Goal: Transaction & Acquisition: Book appointment/travel/reservation

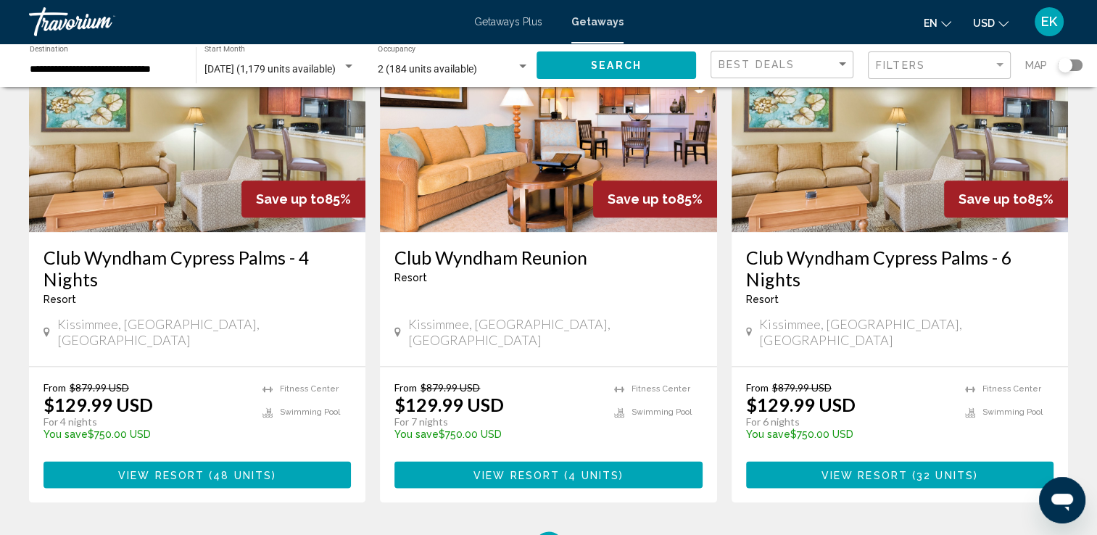
scroll to position [1740, 0]
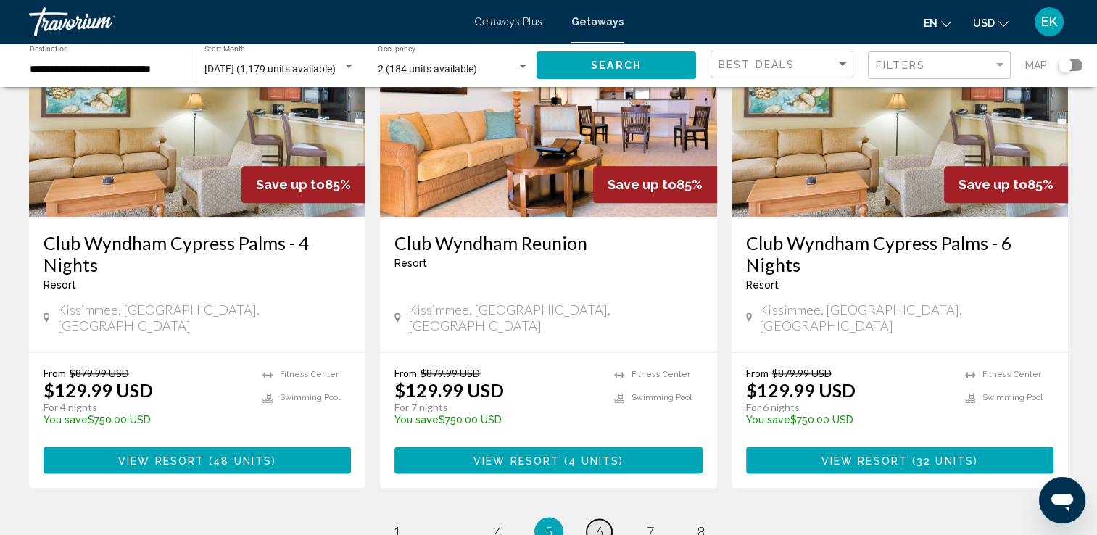
click at [605, 519] on link "page 6" at bounding box center [599, 531] width 25 height 25
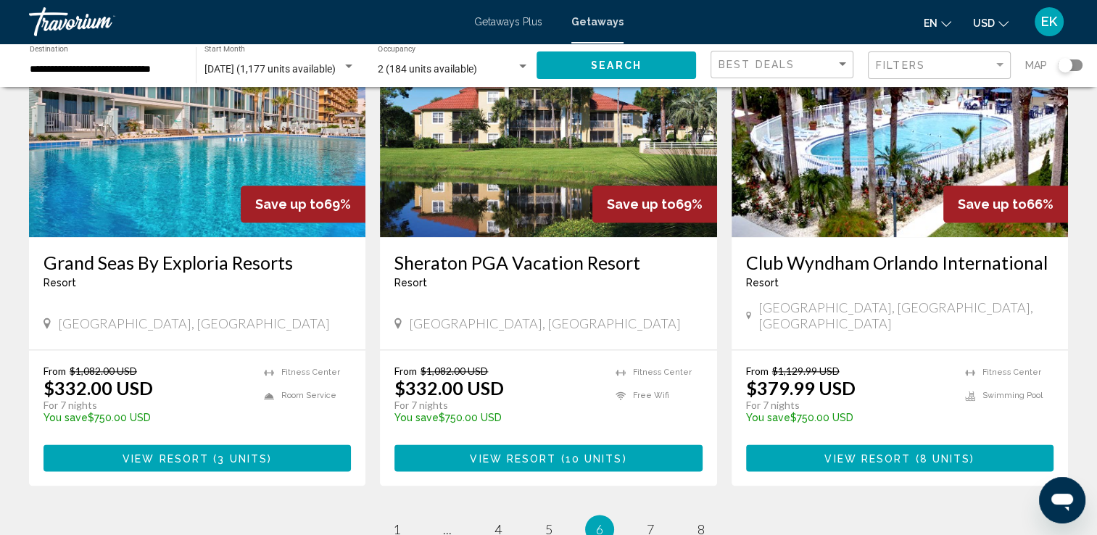
scroll to position [1812, 0]
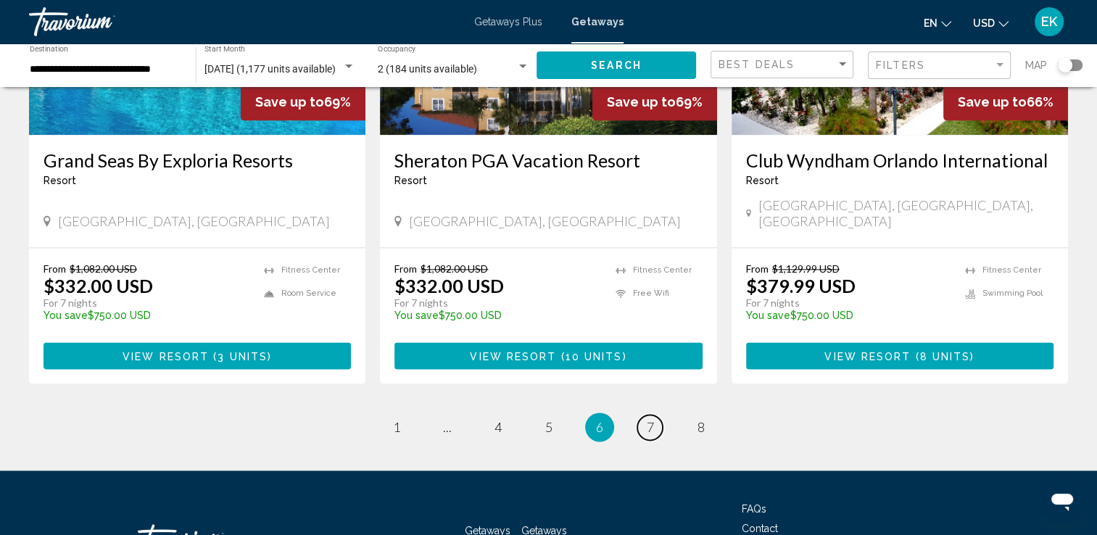
click at [653, 419] on span "7" at bounding box center [650, 427] width 7 height 16
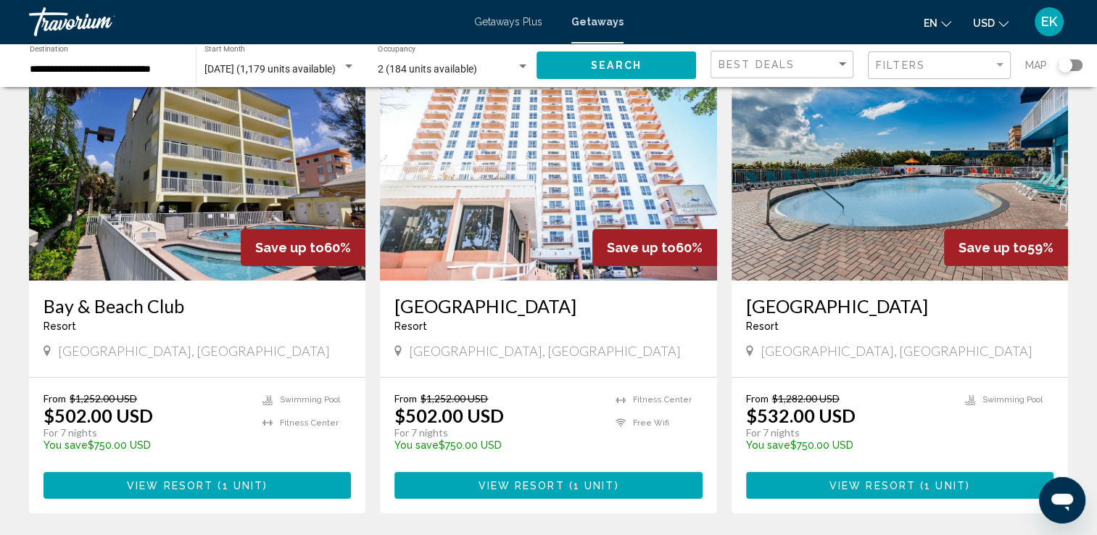
scroll to position [145, 0]
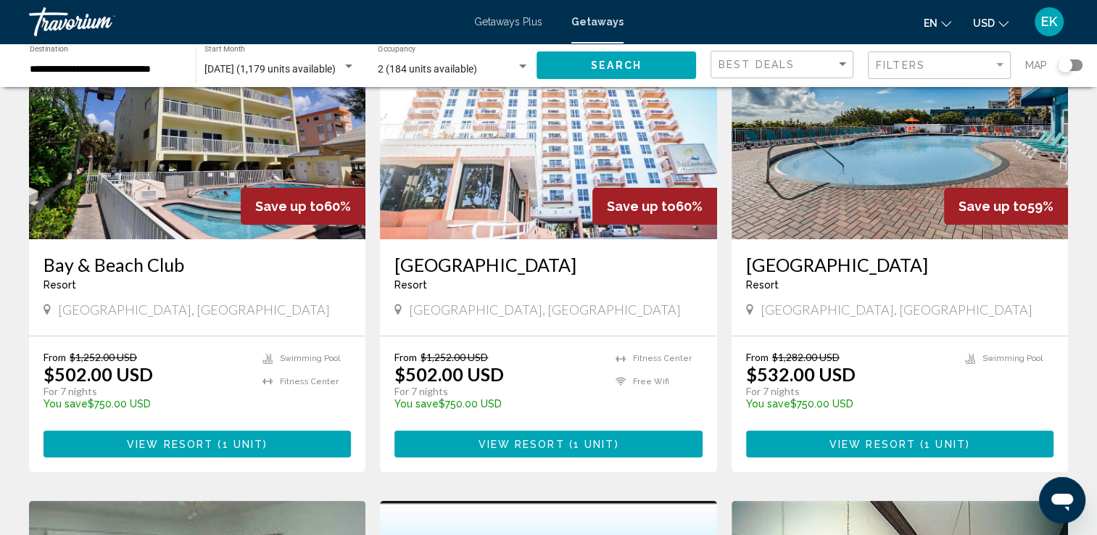
click at [550, 190] on img "Main content" at bounding box center [548, 123] width 336 height 232
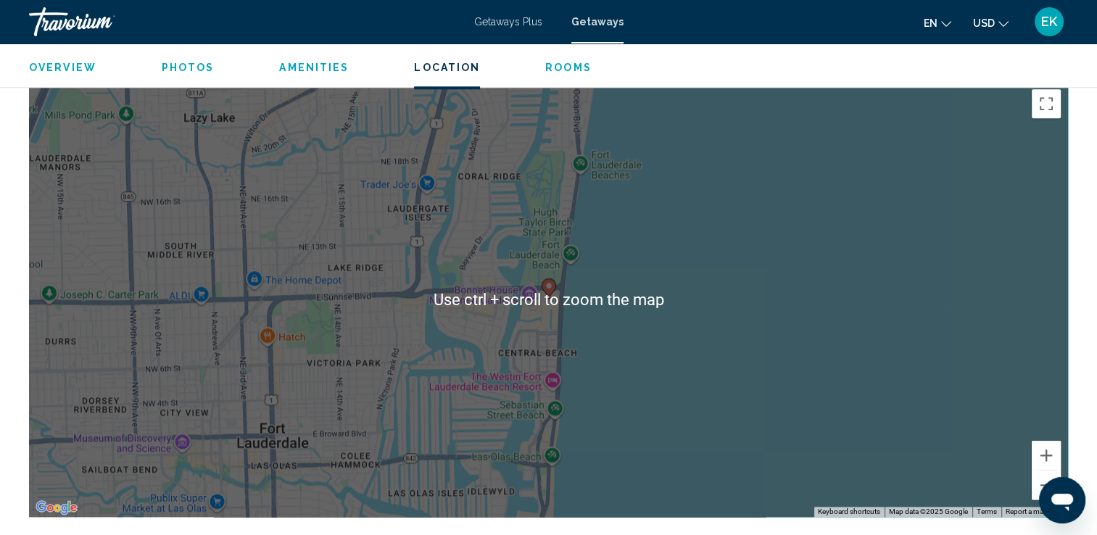
scroll to position [1595, 0]
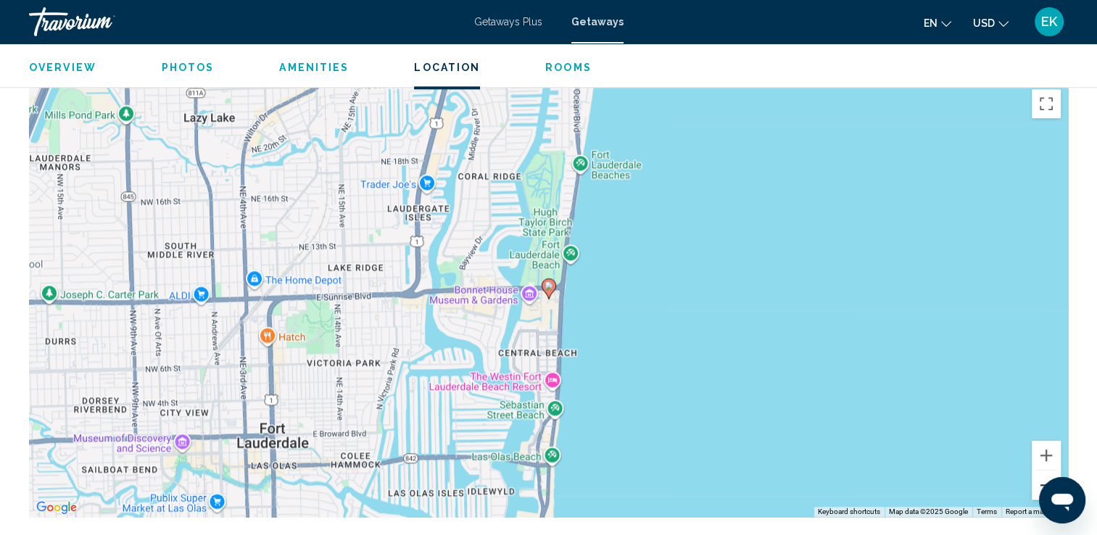
click at [1045, 471] on button "Zoom out" at bounding box center [1046, 485] width 29 height 29
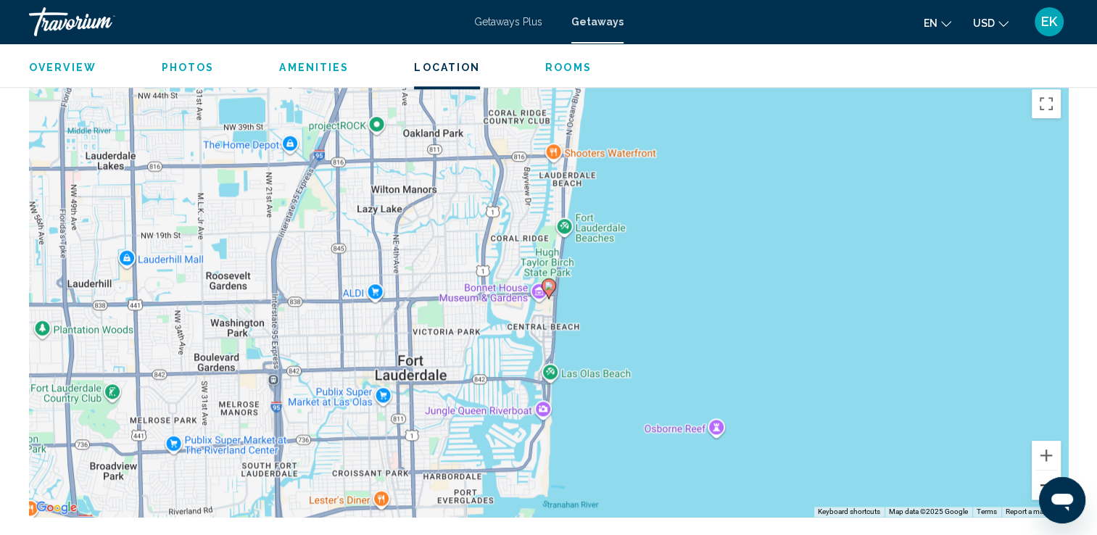
click at [1049, 471] on button "Zoom out" at bounding box center [1046, 485] width 29 height 29
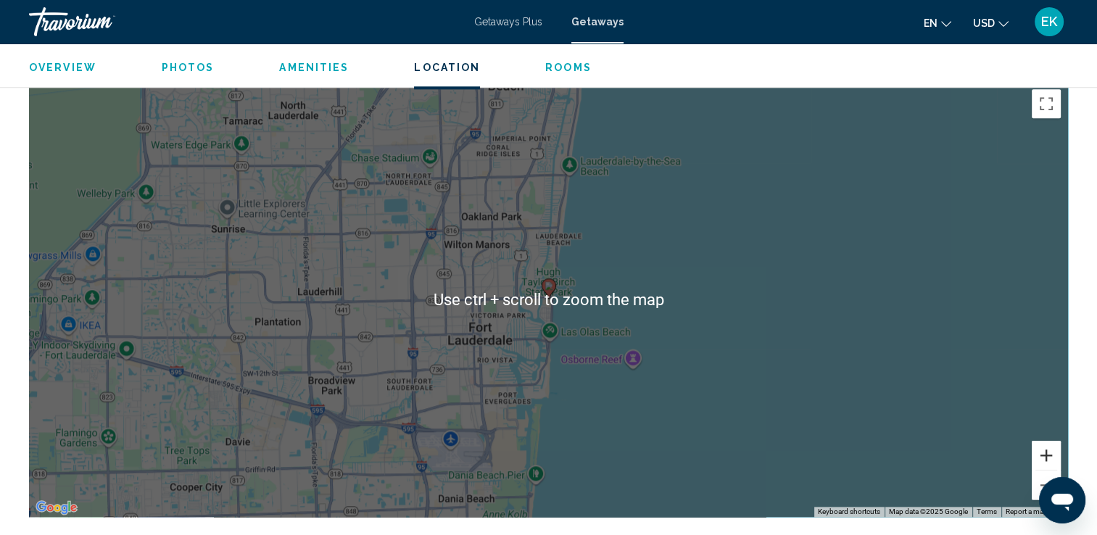
click at [1048, 441] on button "Zoom in" at bounding box center [1046, 455] width 29 height 29
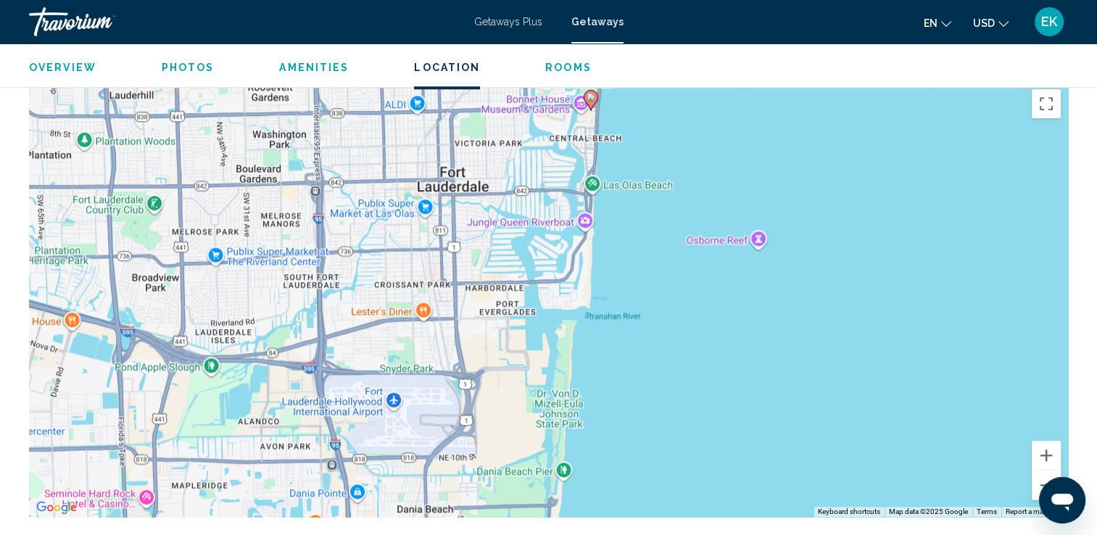
drag, startPoint x: 500, startPoint y: 390, endPoint x: 543, endPoint y: 201, distance: 194.2
click at [543, 201] on div "To activate drag with keyboard, press Alt + Enter. Once in keyboard drag state,…" at bounding box center [548, 299] width 1039 height 435
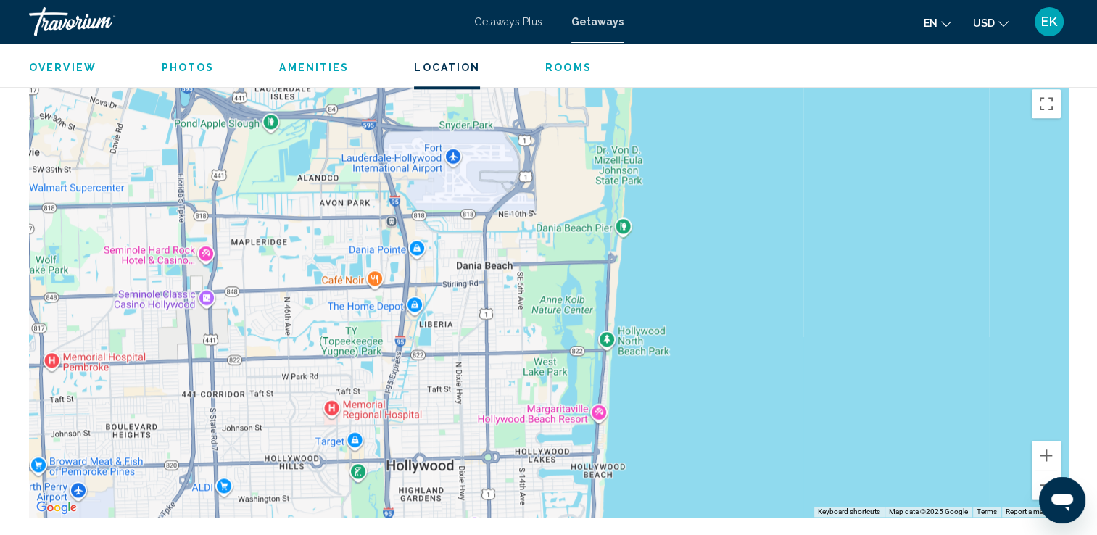
drag, startPoint x: 819, startPoint y: 423, endPoint x: 879, endPoint y: 178, distance: 252.2
click at [879, 178] on div "To activate drag with keyboard, press Alt + Enter. Once in keyboard drag state,…" at bounding box center [548, 299] width 1039 height 435
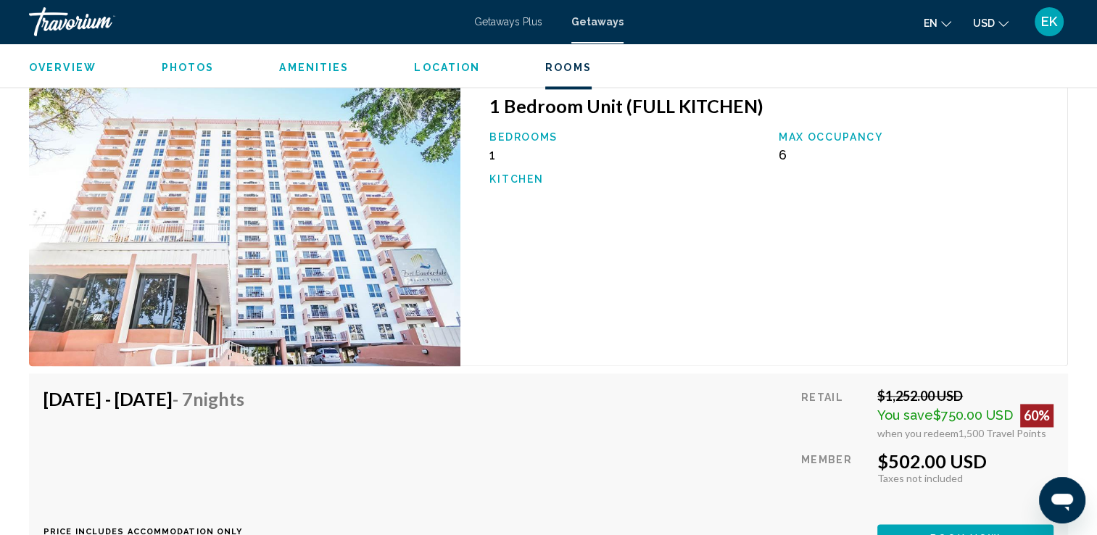
scroll to position [2175, 0]
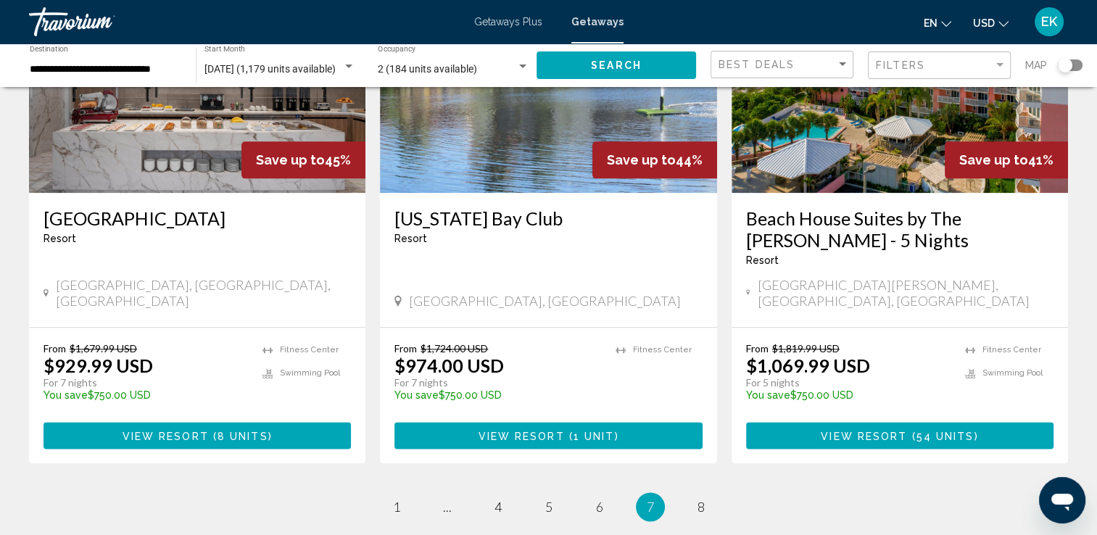
scroll to position [1847, 0]
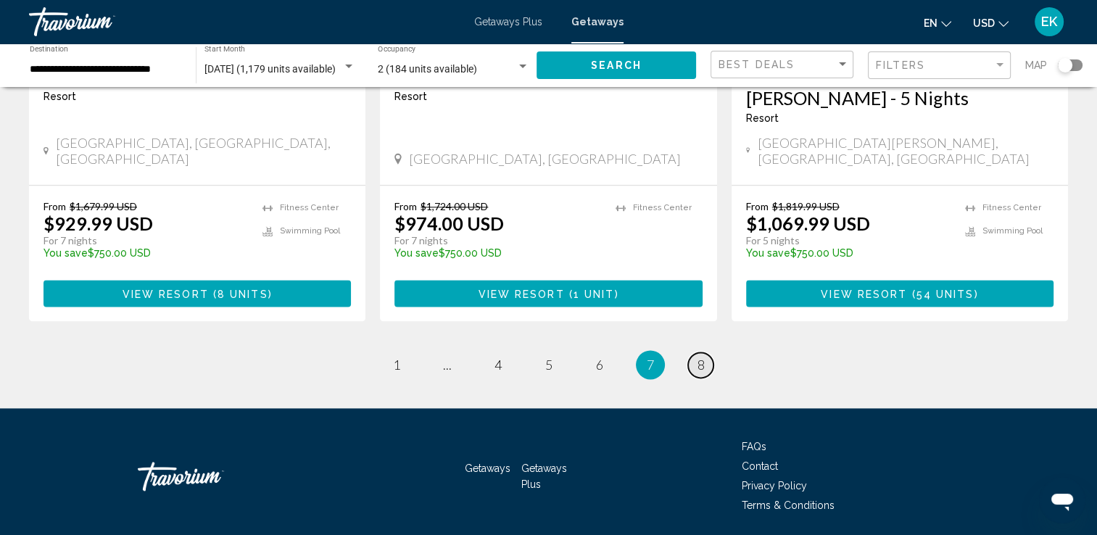
click at [703, 357] on span "8" at bounding box center [700, 365] width 7 height 16
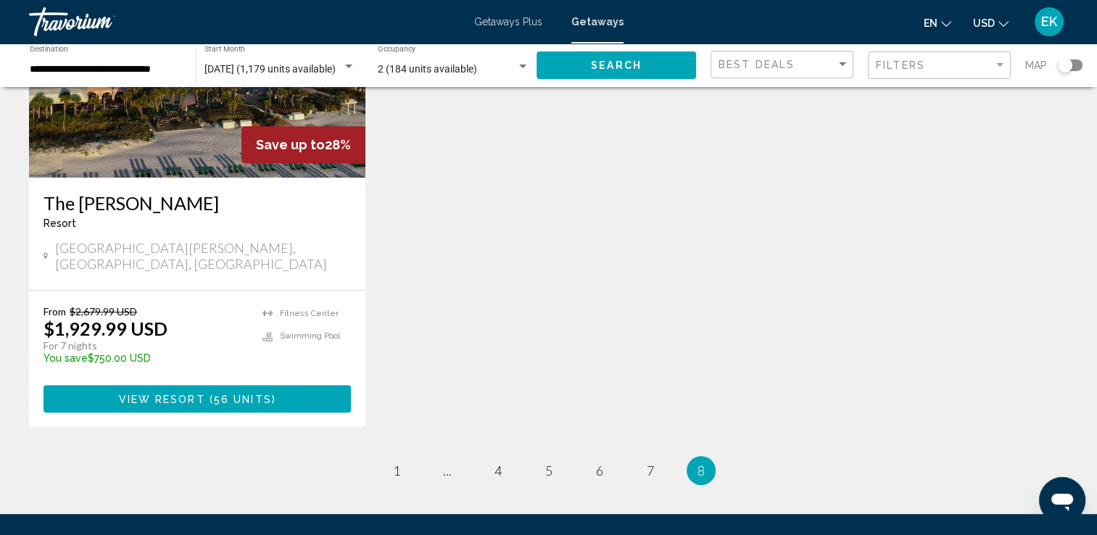
scroll to position [797, 0]
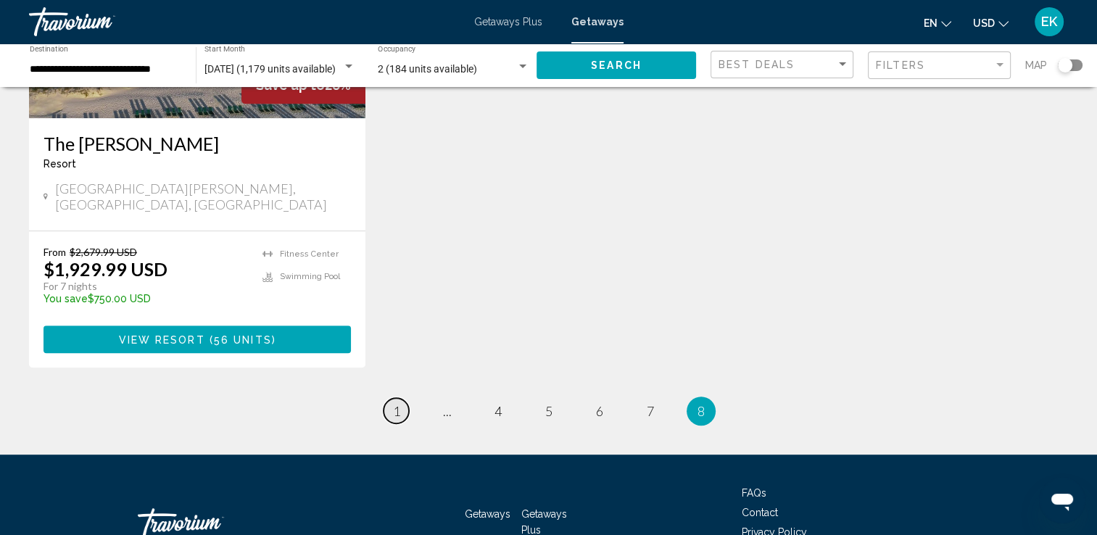
click at [395, 403] on span "1" at bounding box center [396, 411] width 7 height 16
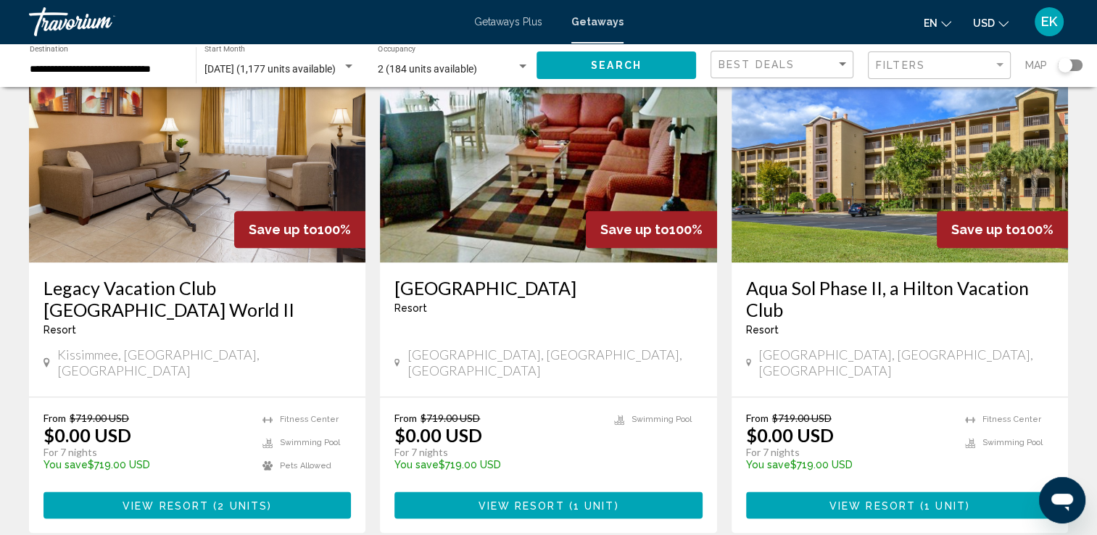
scroll to position [1740, 0]
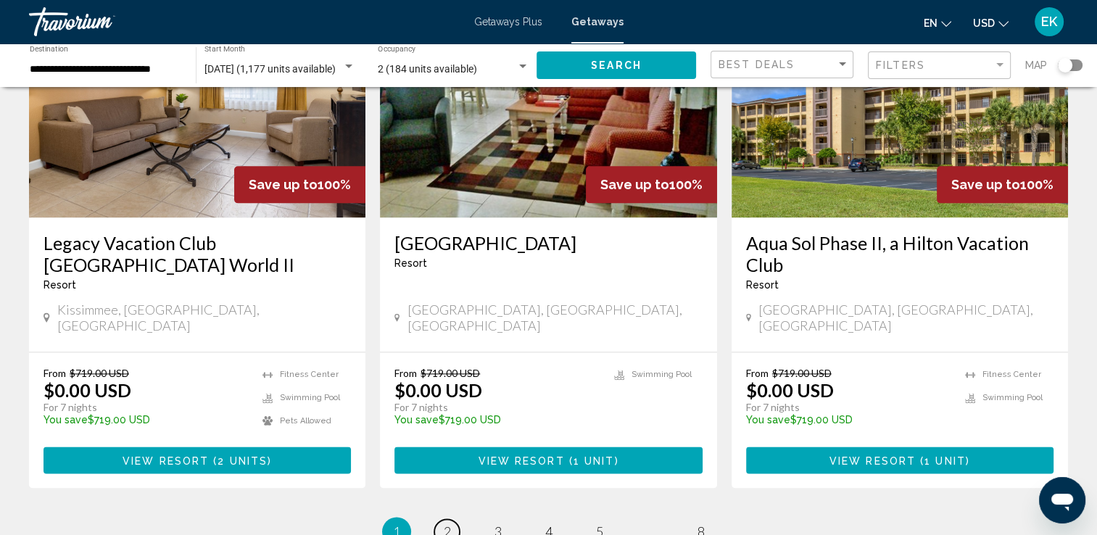
click at [449, 523] on span "2" at bounding box center [447, 531] width 7 height 16
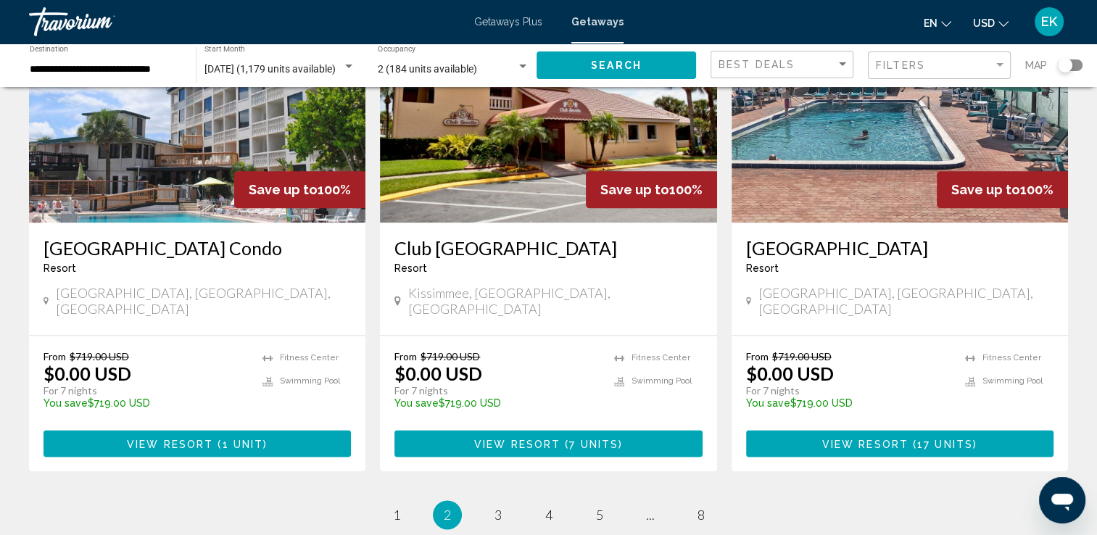
scroll to position [1847, 0]
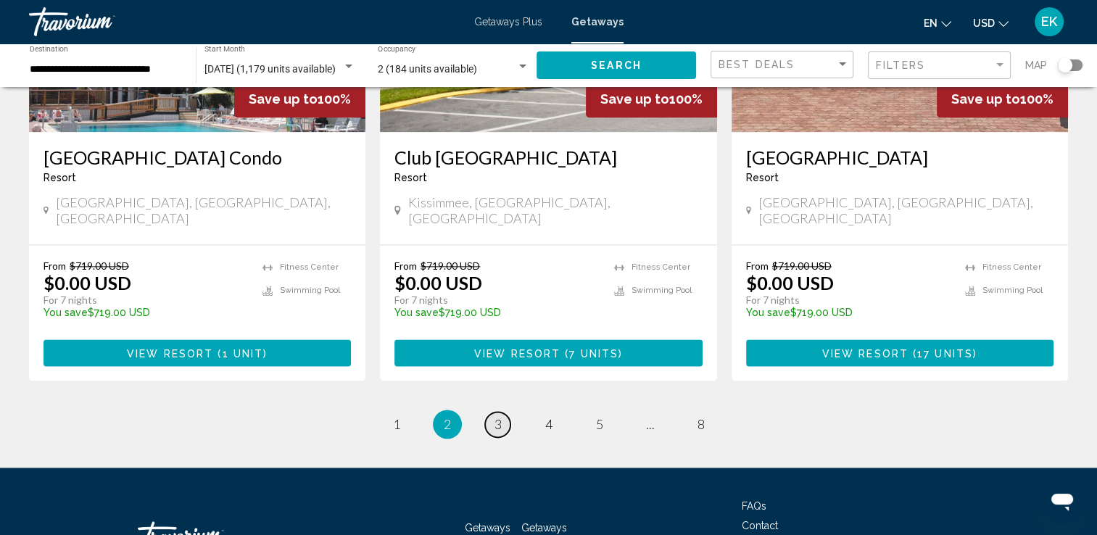
click at [502, 412] on link "page 3" at bounding box center [497, 424] width 25 height 25
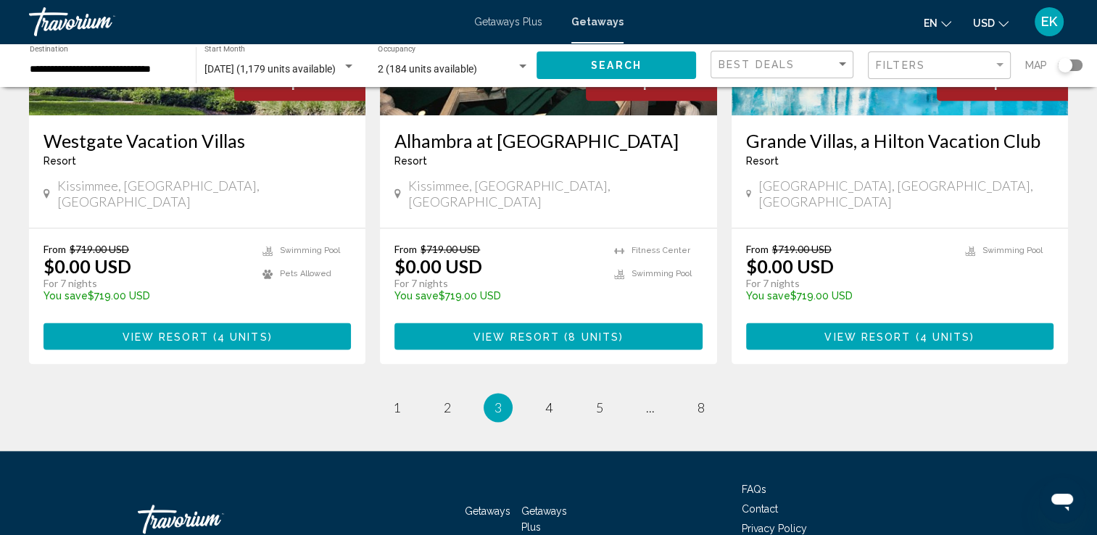
scroll to position [1847, 0]
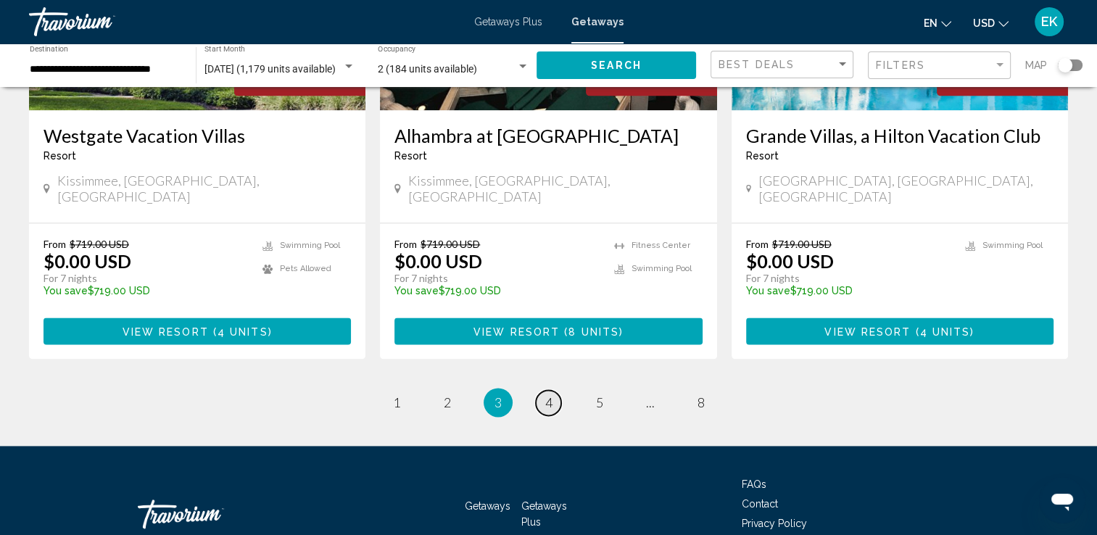
click at [545, 394] on span "4" at bounding box center [548, 402] width 7 height 16
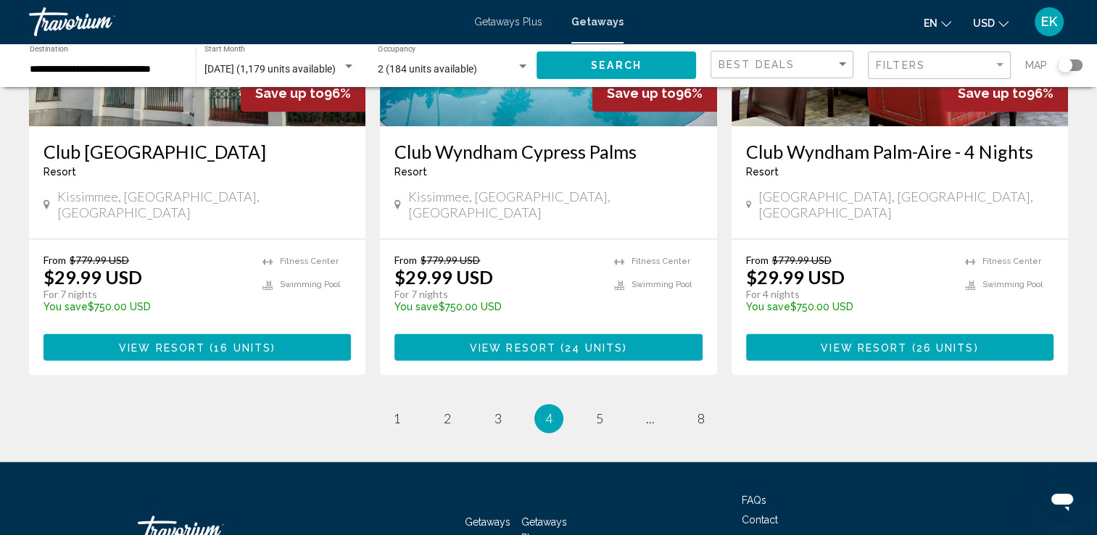
scroll to position [1812, 0]
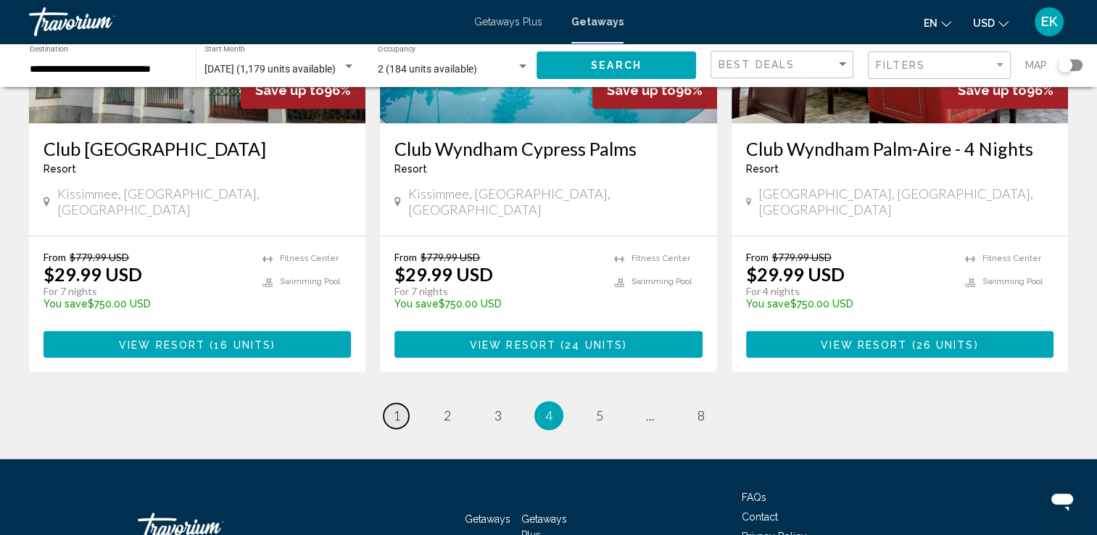
click at [394, 407] on span "1" at bounding box center [396, 415] width 7 height 16
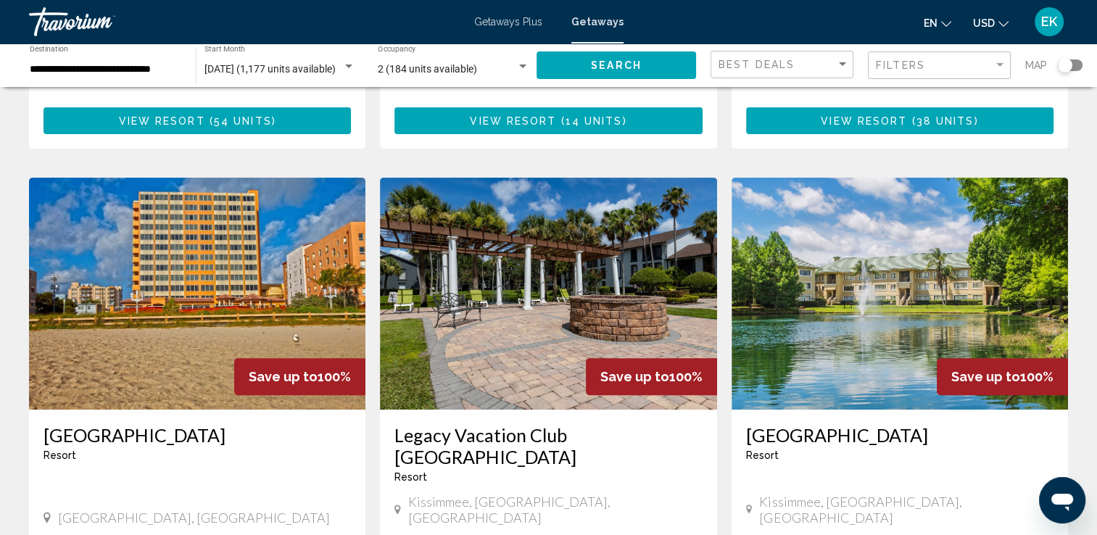
scroll to position [507, 0]
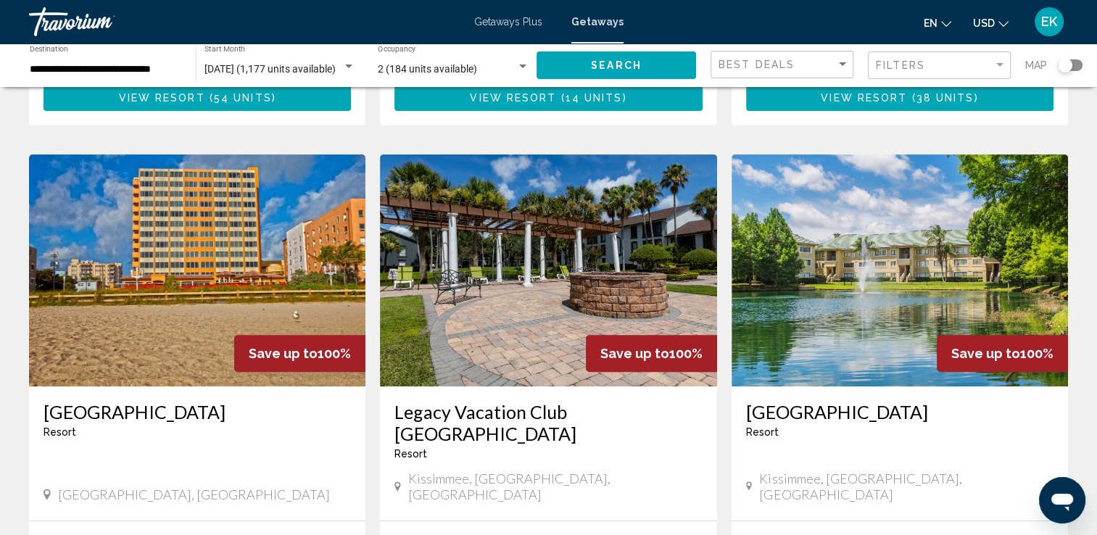
click at [204, 263] on img "Main content" at bounding box center [197, 270] width 336 height 232
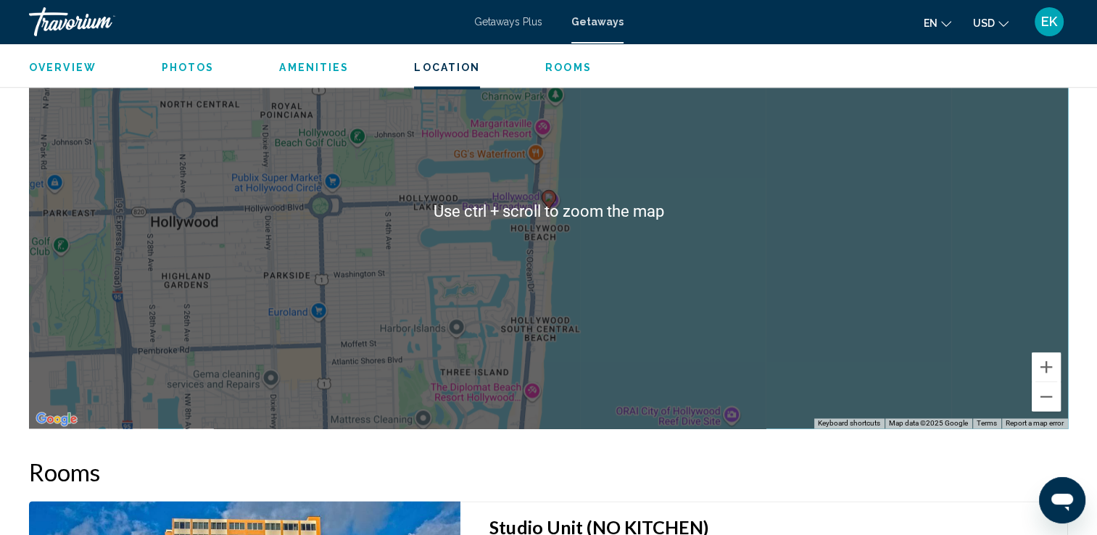
scroll to position [1740, 0]
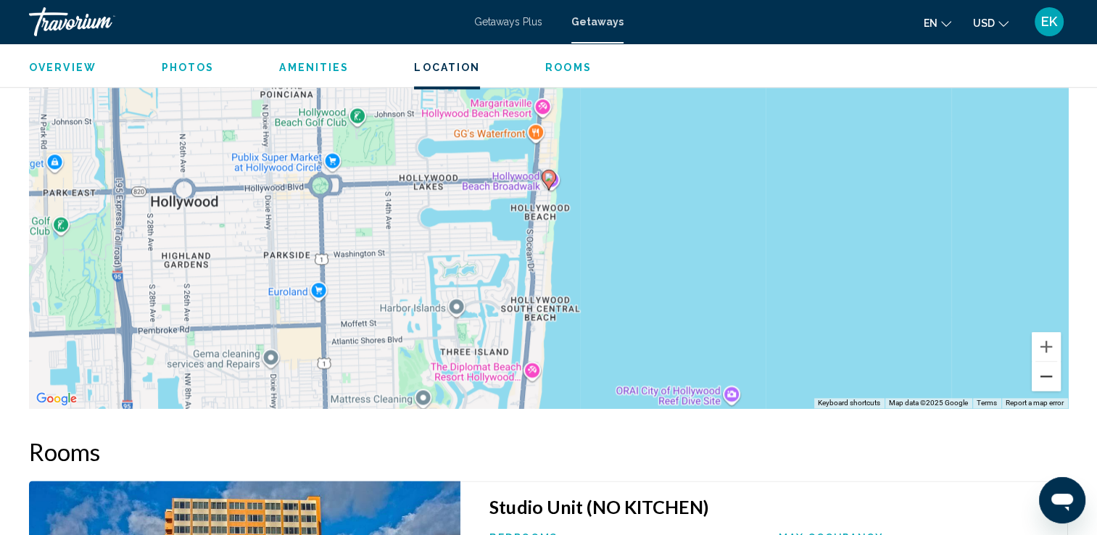
click at [1042, 362] on button "Zoom out" at bounding box center [1046, 376] width 29 height 29
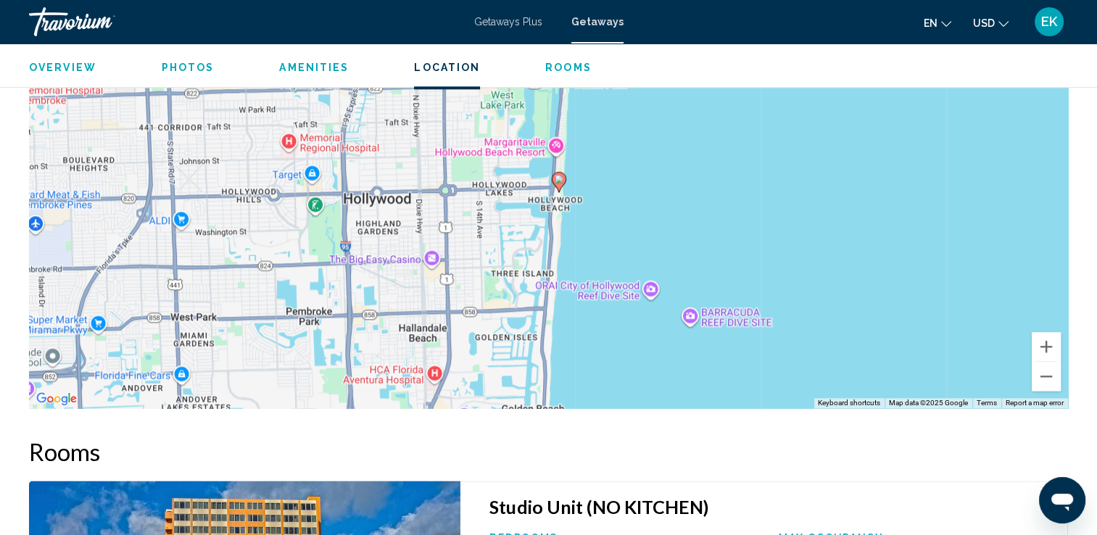
drag, startPoint x: 496, startPoint y: 312, endPoint x: 506, endPoint y: 313, distance: 10.2
click at [506, 313] on div "To activate drag with keyboard, press Alt + Enter. Once in keyboard drag state,…" at bounding box center [548, 190] width 1039 height 435
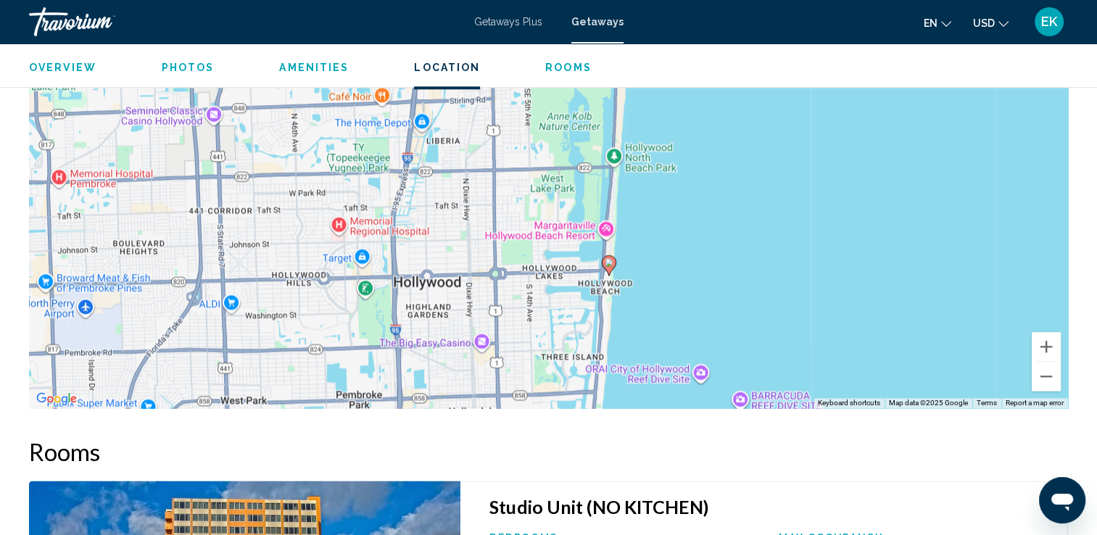
drag, startPoint x: 481, startPoint y: 336, endPoint x: 523, endPoint y: 428, distance: 100.9
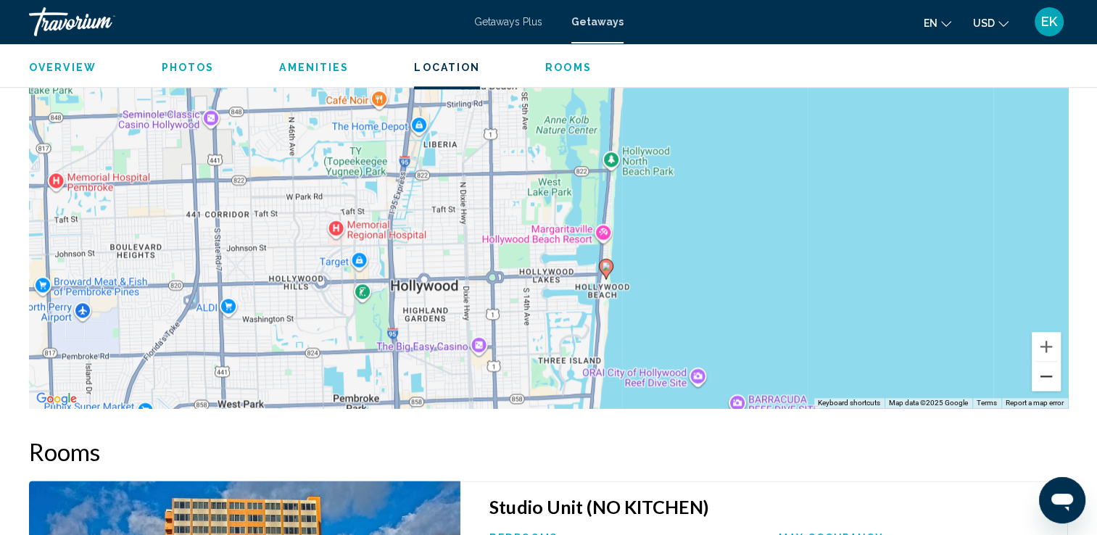
click at [1046, 362] on button "Zoom out" at bounding box center [1046, 376] width 29 height 29
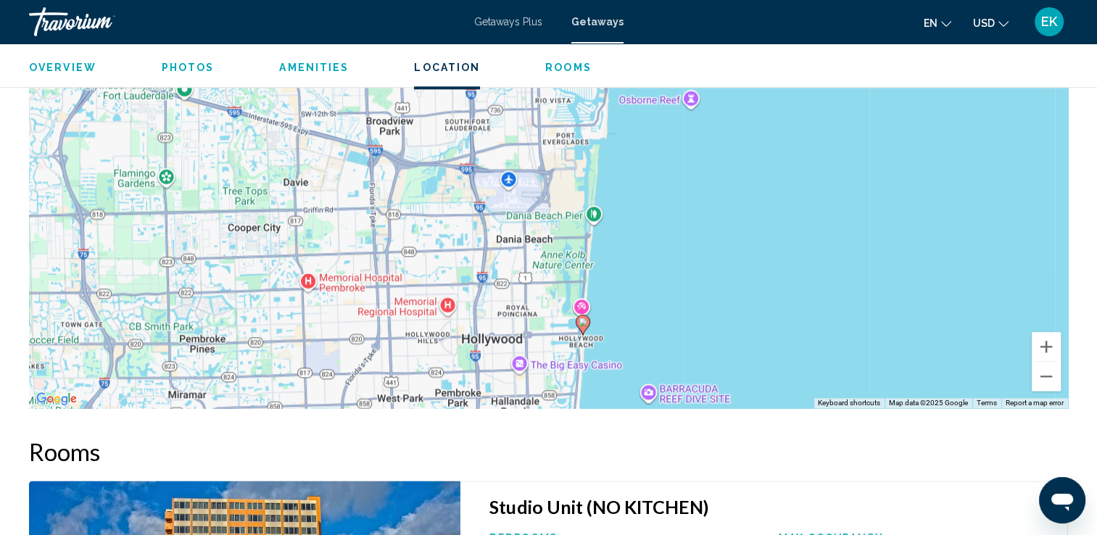
drag, startPoint x: 519, startPoint y: 268, endPoint x: 524, endPoint y: 369, distance: 100.9
click at [524, 369] on div "To activate drag with keyboard, press Alt + Enter. Once in keyboard drag state,…" at bounding box center [548, 190] width 1039 height 435
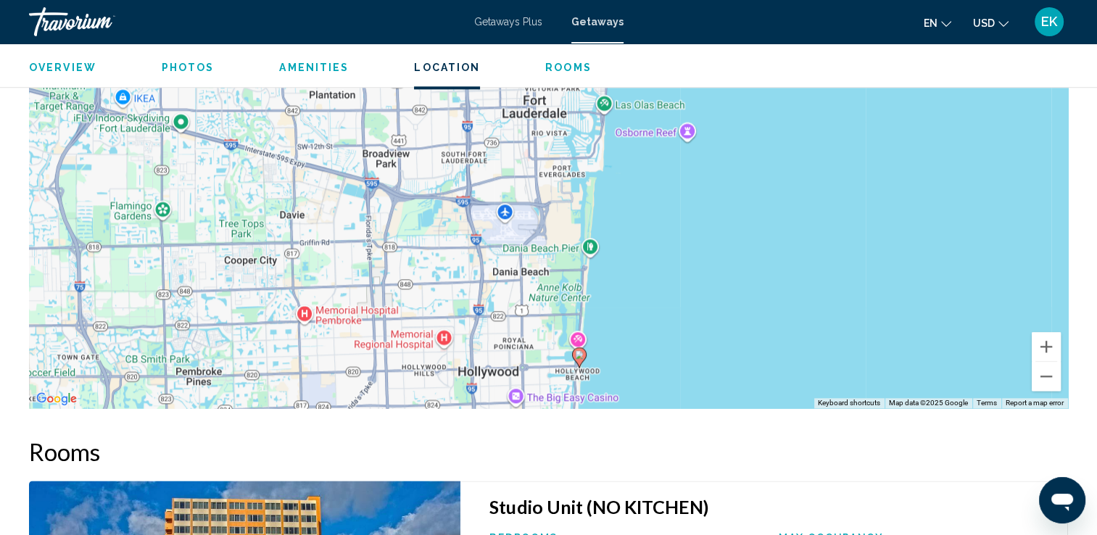
drag, startPoint x: 540, startPoint y: 239, endPoint x: 536, endPoint y: 274, distance: 35.0
click at [536, 274] on div "To activate drag with keyboard, press Alt + Enter. Once in keyboard drag state,…" at bounding box center [548, 190] width 1039 height 435
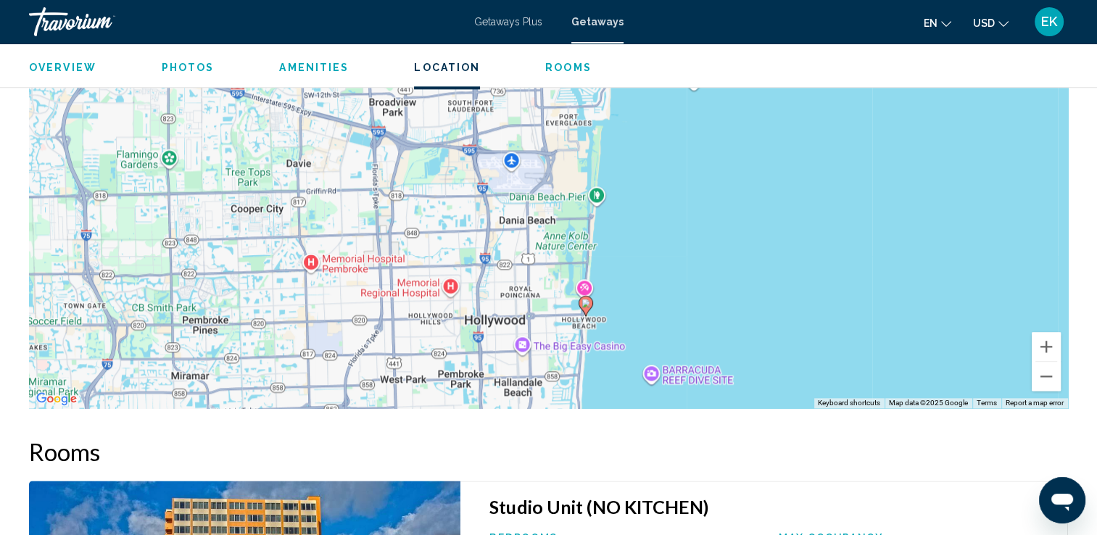
drag, startPoint x: 541, startPoint y: 223, endPoint x: 548, endPoint y: 170, distance: 53.4
click at [548, 170] on div "To activate drag with keyboard, press Alt + Enter. Once in keyboard drag state,…" at bounding box center [548, 190] width 1039 height 435
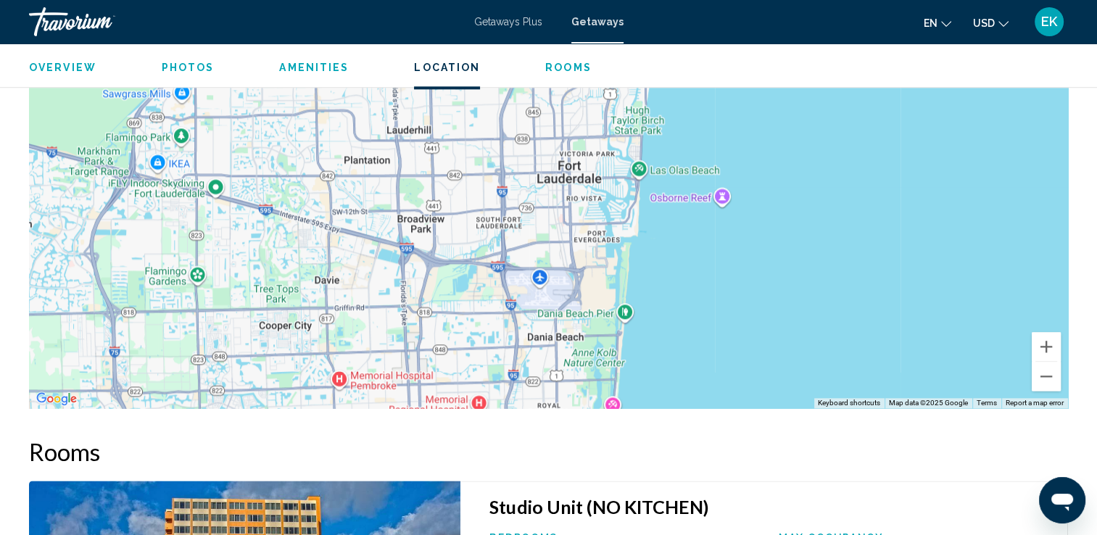
drag, startPoint x: 550, startPoint y: 190, endPoint x: 578, endPoint y: 308, distance: 121.3
click at [578, 308] on div "To activate drag with keyboard, press Alt + Enter. Once in keyboard drag state,…" at bounding box center [548, 190] width 1039 height 435
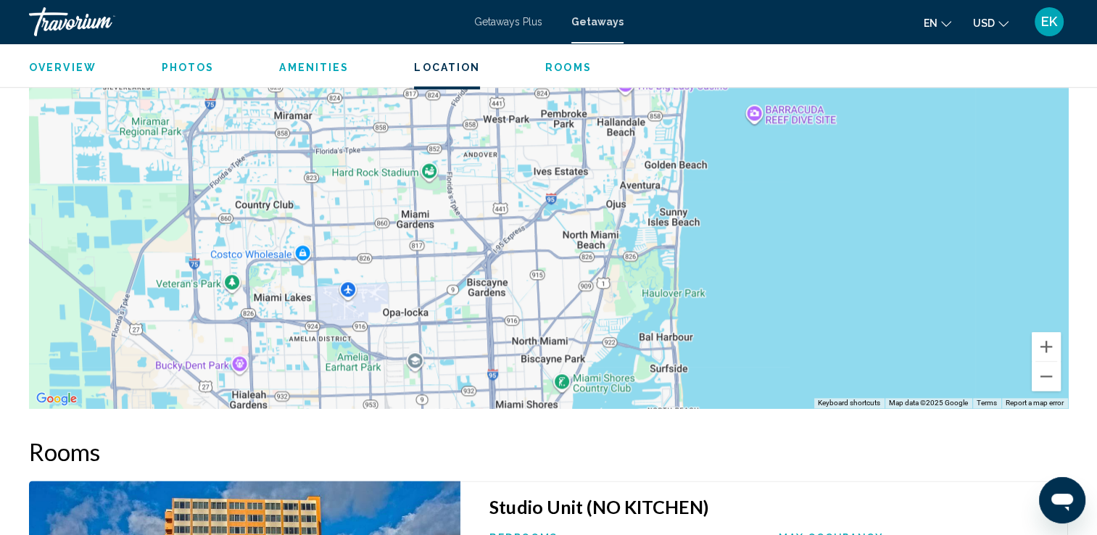
drag, startPoint x: 579, startPoint y: 357, endPoint x: 655, endPoint y: -22, distance: 387.5
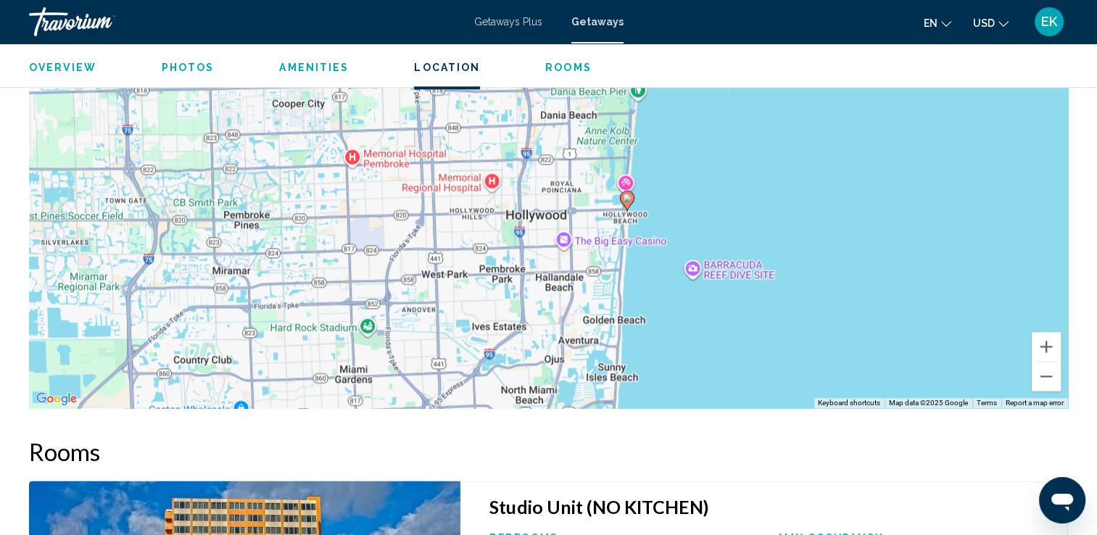
drag, startPoint x: 644, startPoint y: 250, endPoint x: 582, endPoint y: 410, distance: 171.0
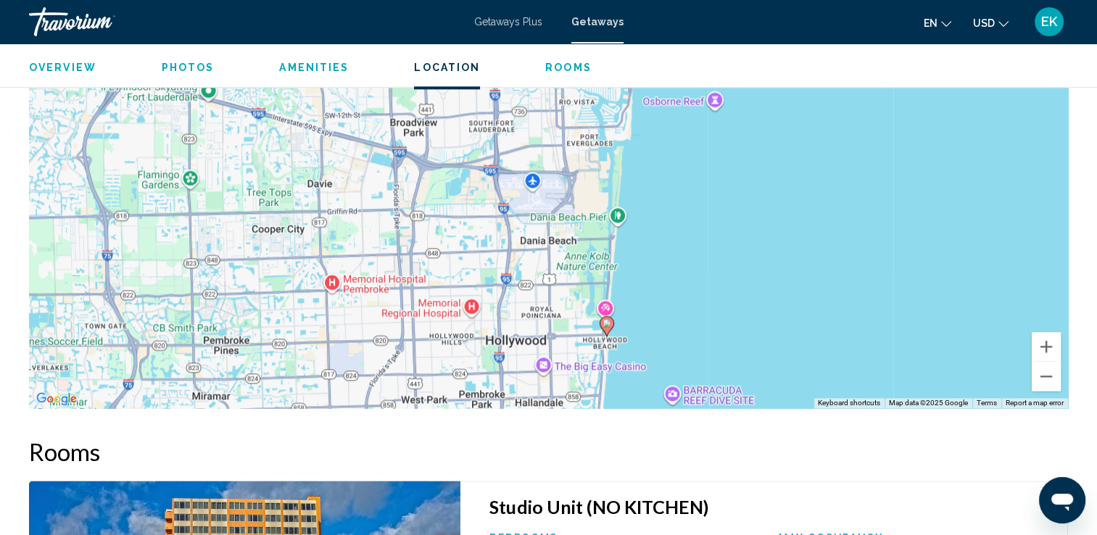
drag, startPoint x: 603, startPoint y: 205, endPoint x: 583, endPoint y: 326, distance: 122.8
click at [583, 326] on div "To activate drag with keyboard, press Alt + Enter. Once in keyboard drag state,…" at bounding box center [548, 190] width 1039 height 435
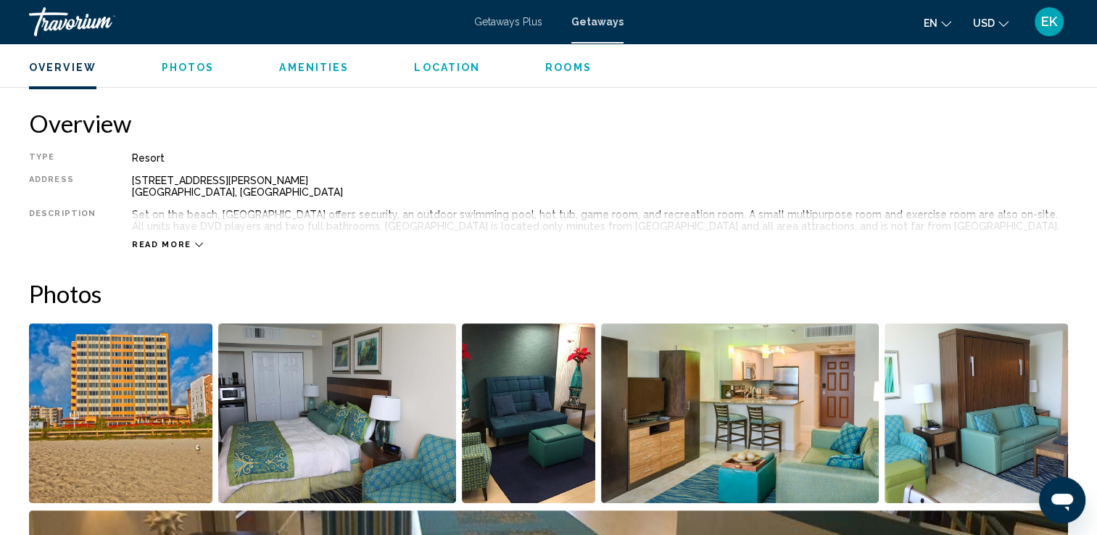
scroll to position [435, 0]
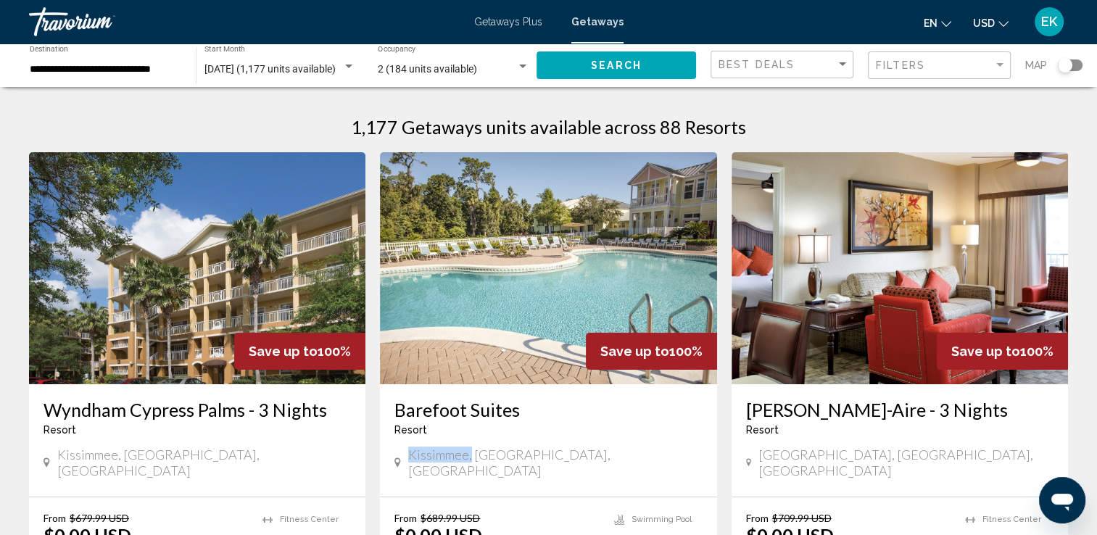
drag, startPoint x: 409, startPoint y: 454, endPoint x: 471, endPoint y: 463, distance: 63.0
click at [471, 463] on div "Kissimmee, [GEOGRAPHIC_DATA], [GEOGRAPHIC_DATA]" at bounding box center [547, 465] width 307 height 36
drag, startPoint x: 471, startPoint y: 463, endPoint x: 455, endPoint y: 458, distance: 16.5
copy span "Kissimmee,"
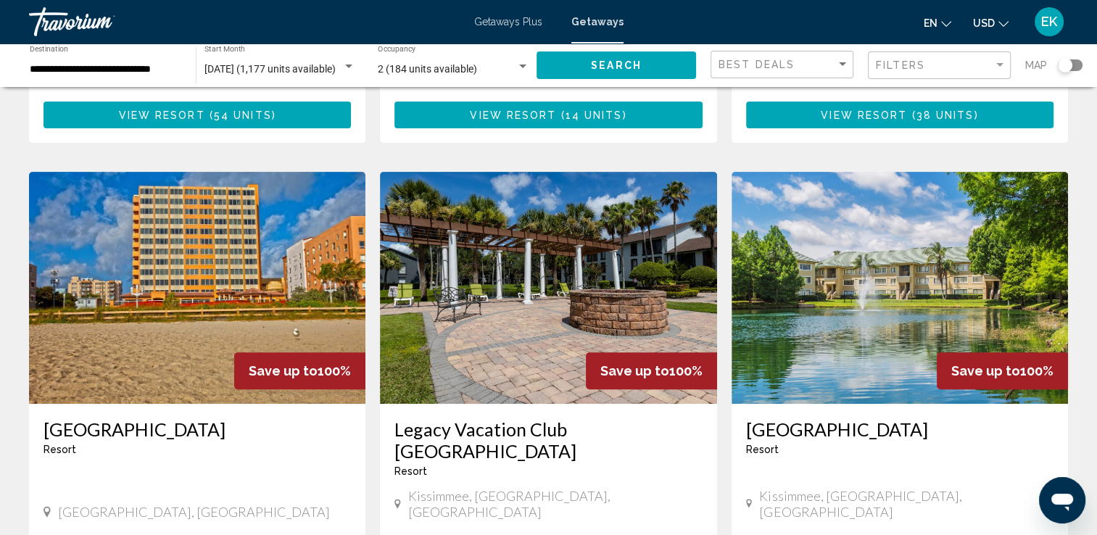
scroll to position [507, 0]
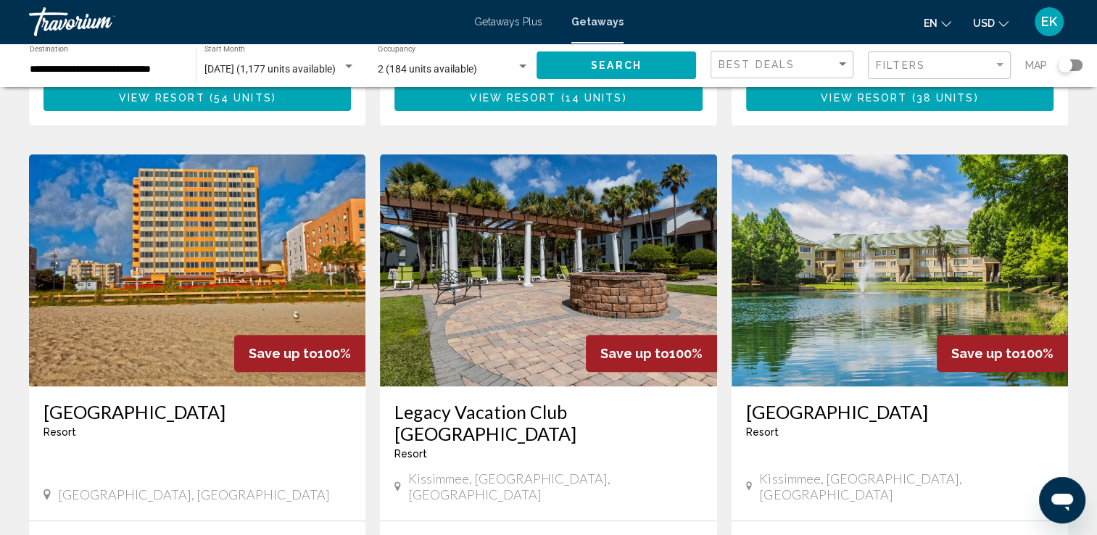
click at [196, 262] on img "Main content" at bounding box center [197, 270] width 336 height 232
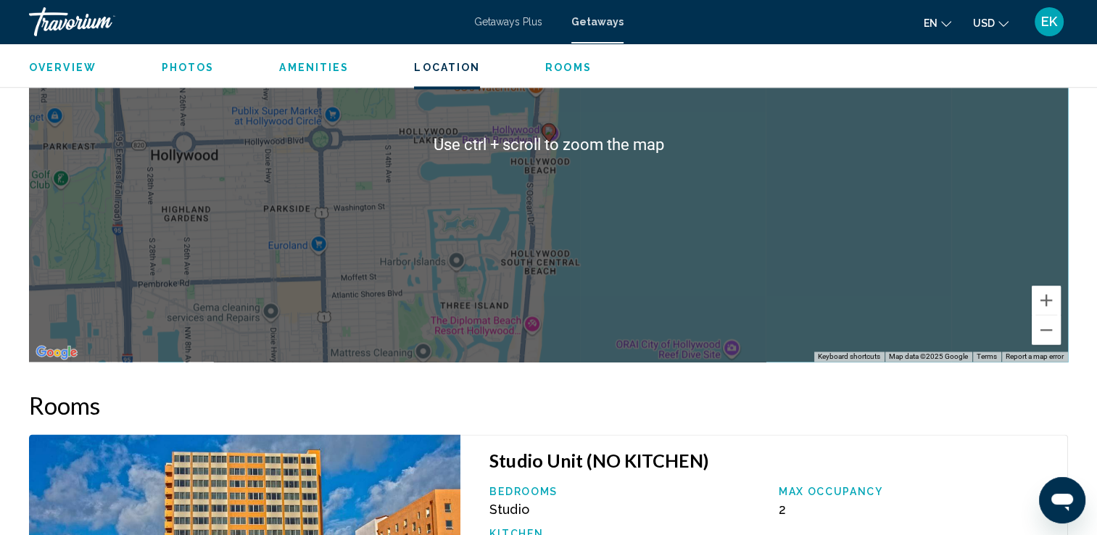
scroll to position [1812, 0]
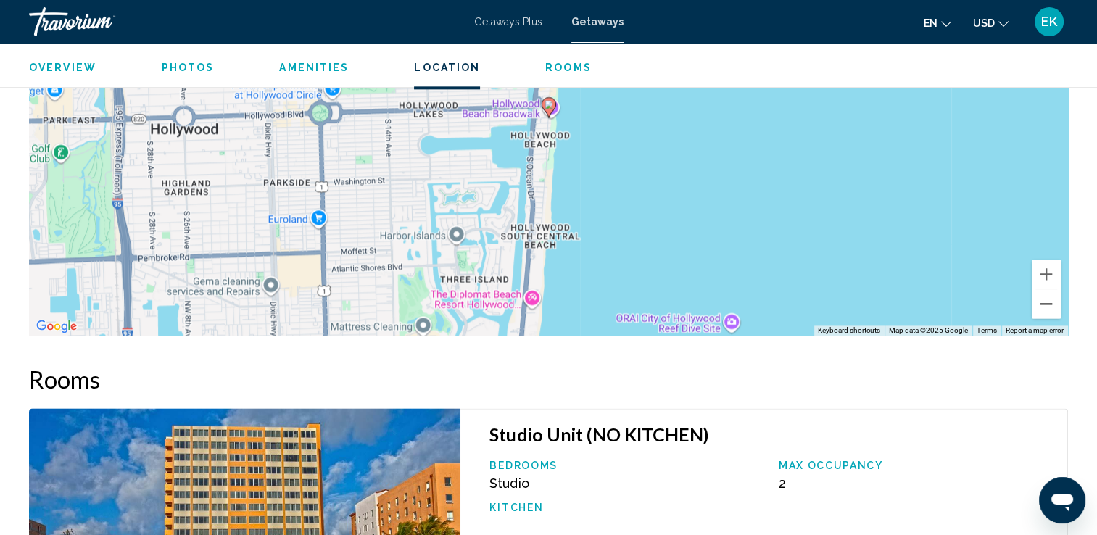
click at [1052, 289] on button "Zoom out" at bounding box center [1046, 303] width 29 height 29
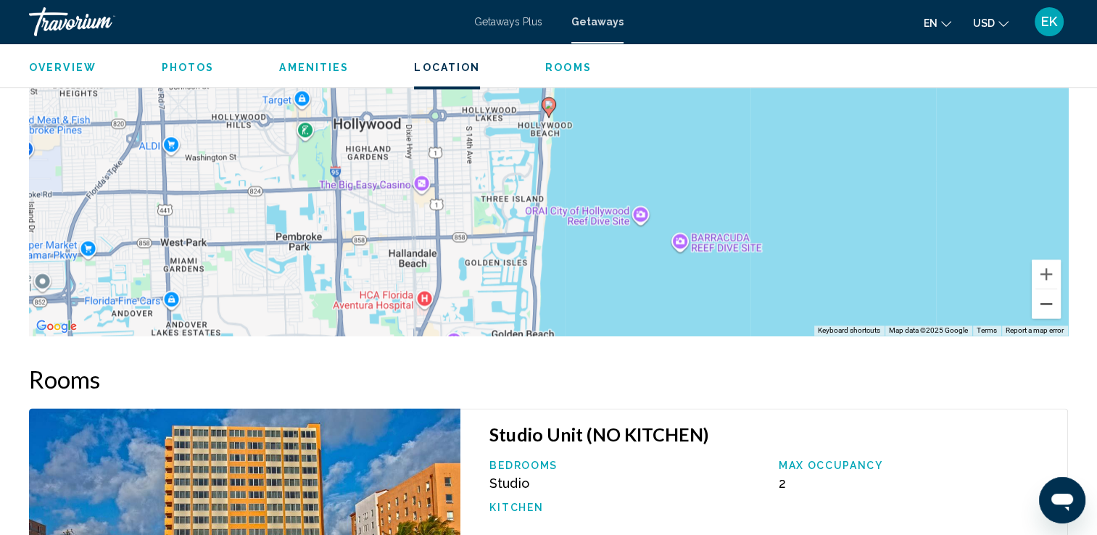
click at [1052, 289] on button "Zoom out" at bounding box center [1046, 303] width 29 height 29
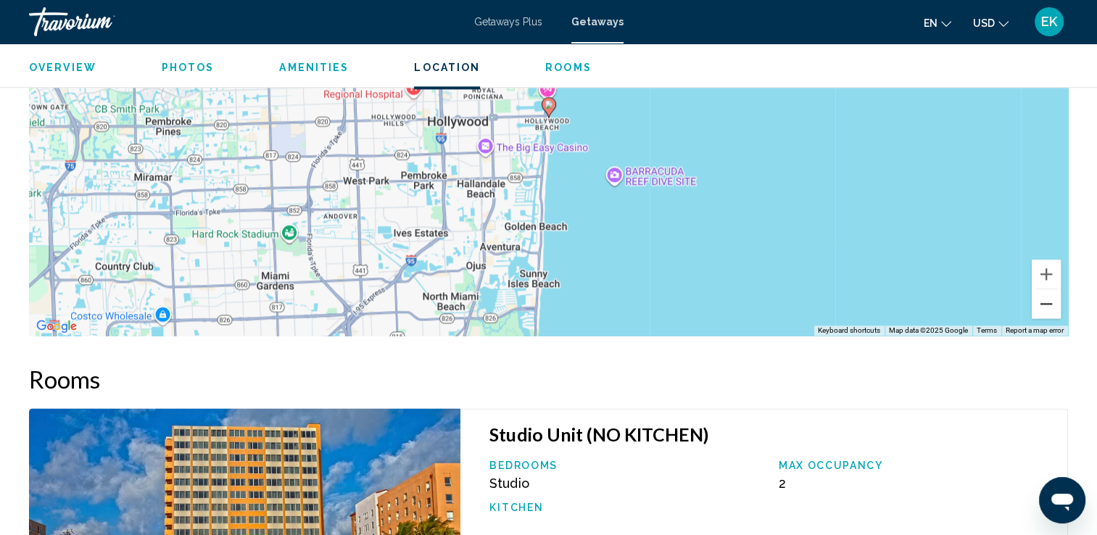
click at [1052, 289] on button "Zoom out" at bounding box center [1046, 303] width 29 height 29
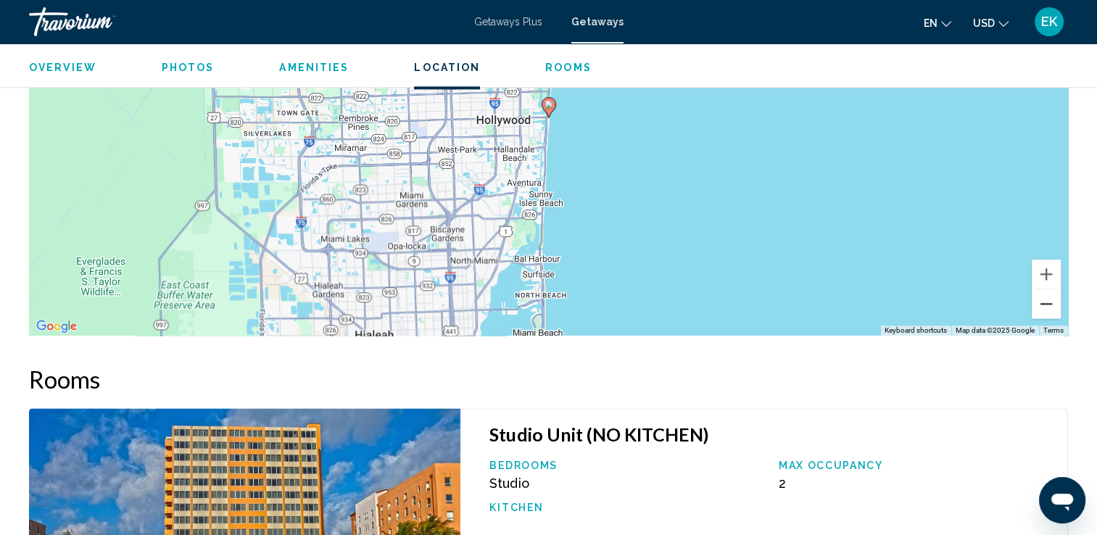
click at [1052, 289] on button "Zoom out" at bounding box center [1046, 303] width 29 height 29
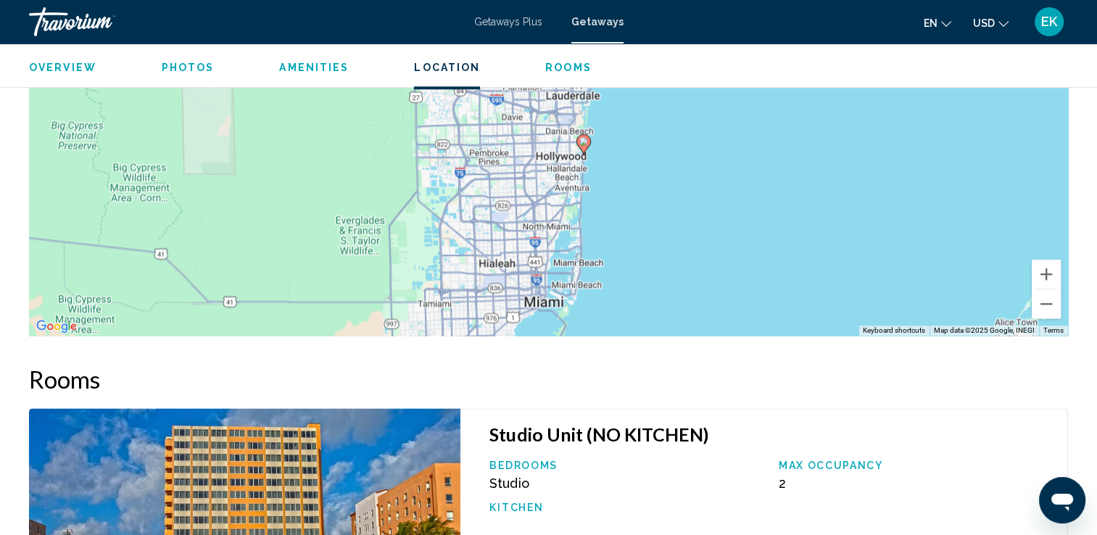
drag, startPoint x: 747, startPoint y: 238, endPoint x: 771, endPoint y: 298, distance: 64.8
click at [771, 299] on div "To activate drag with keyboard, press Alt + Enter. Once in keyboard drag state,…" at bounding box center [548, 118] width 1039 height 435
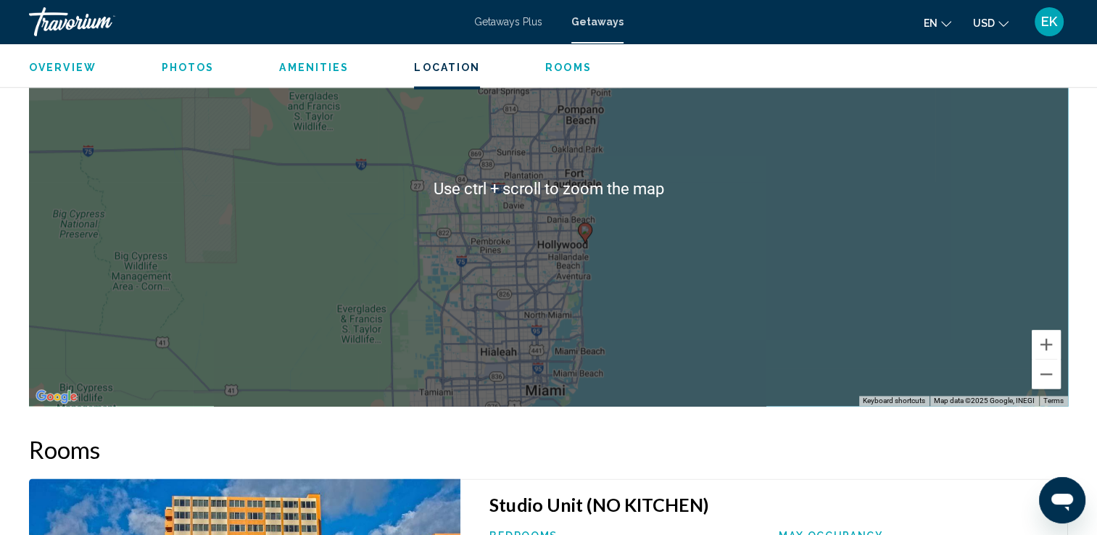
scroll to position [1740, 0]
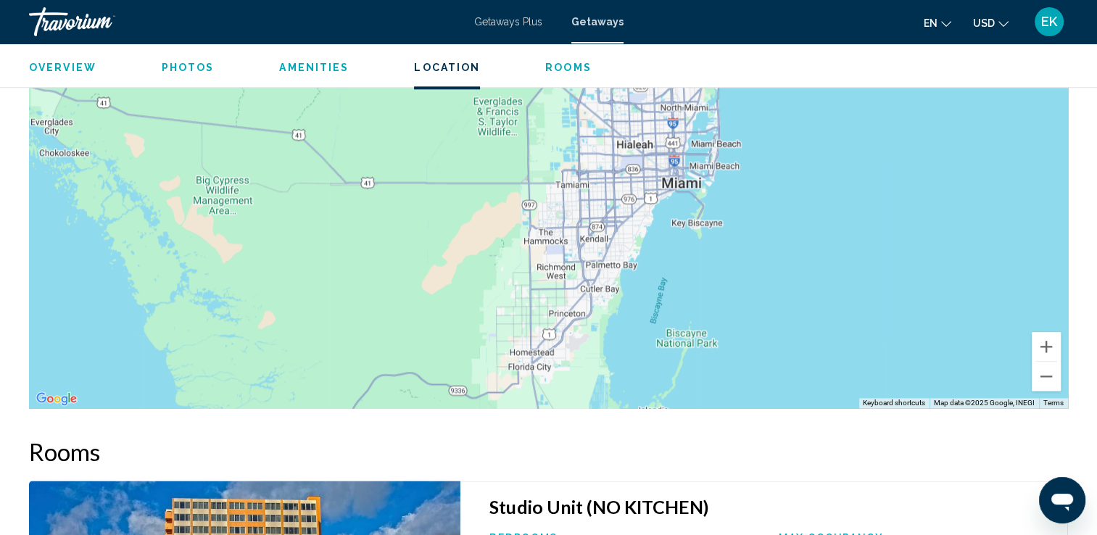
drag, startPoint x: 744, startPoint y: 241, endPoint x: 909, endPoint y: -13, distance: 302.8
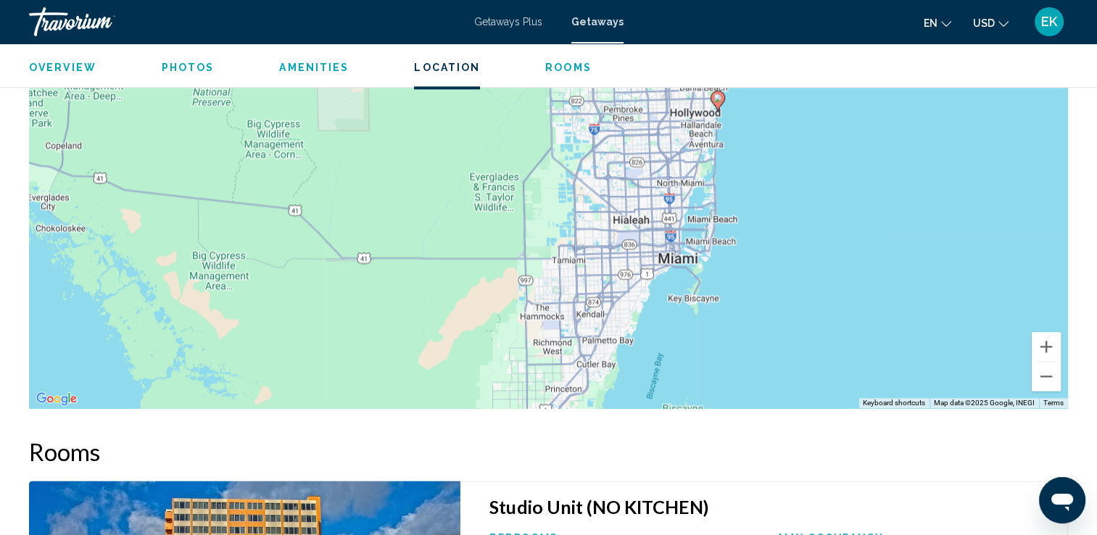
drag, startPoint x: 843, startPoint y: 125, endPoint x: 800, endPoint y: 279, distance: 159.7
click at [798, 278] on div "To activate drag with keyboard, press Alt + Enter. Once in keyboard drag state,…" at bounding box center [548, 190] width 1039 height 435
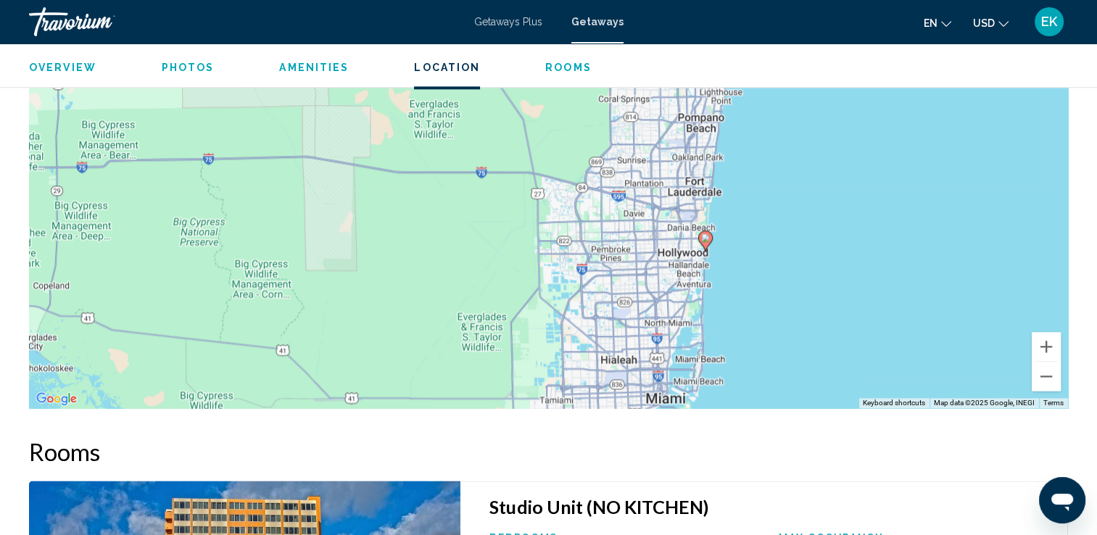
drag, startPoint x: 795, startPoint y: 194, endPoint x: 786, endPoint y: 341, distance: 148.2
click at [786, 341] on div "To activate drag with keyboard, press Alt + Enter. Once in keyboard drag state,…" at bounding box center [548, 190] width 1039 height 435
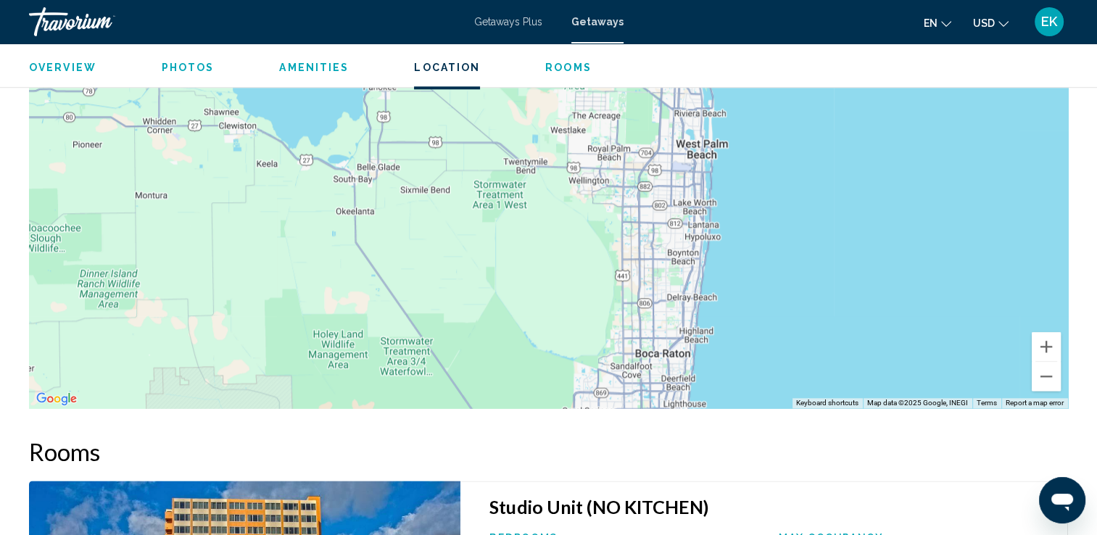
drag, startPoint x: 794, startPoint y: 283, endPoint x: 746, endPoint y: 572, distance: 293.2
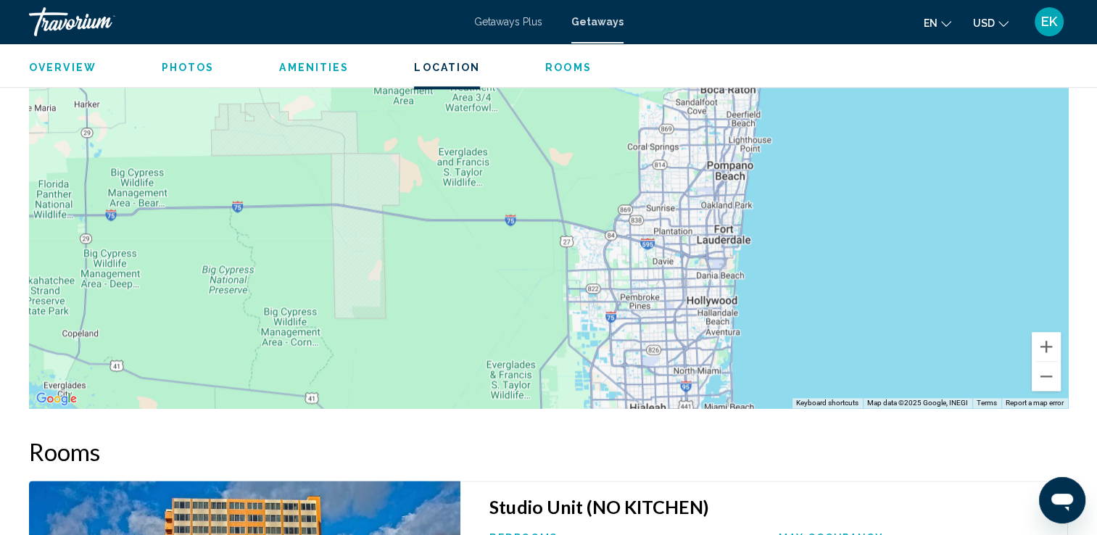
drag, startPoint x: 780, startPoint y: 209, endPoint x: 837, endPoint y: -20, distance: 235.3
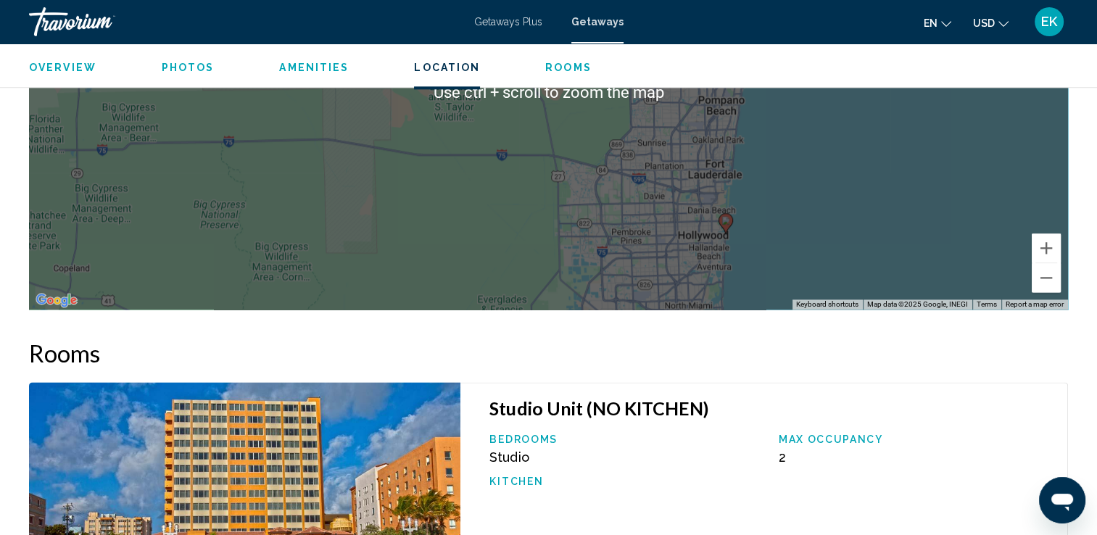
scroll to position [1812, 0]
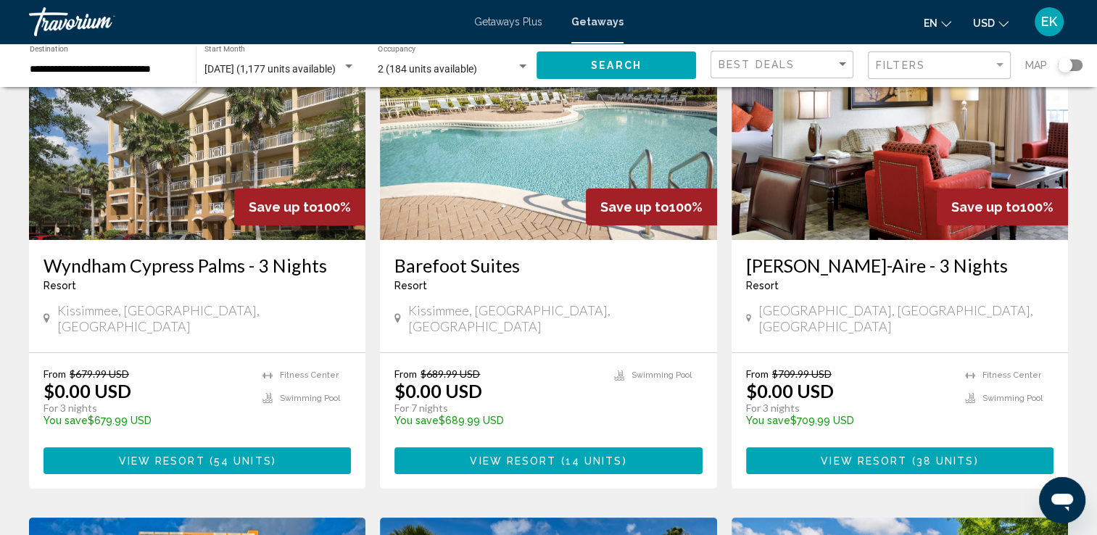
scroll to position [145, 0]
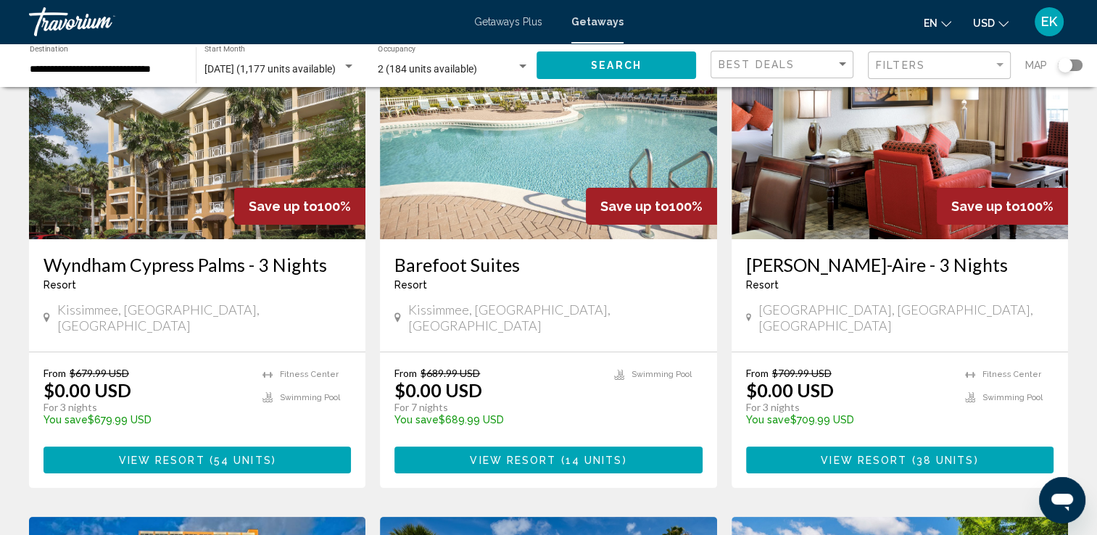
click at [510, 192] on img "Main content" at bounding box center [548, 123] width 336 height 232
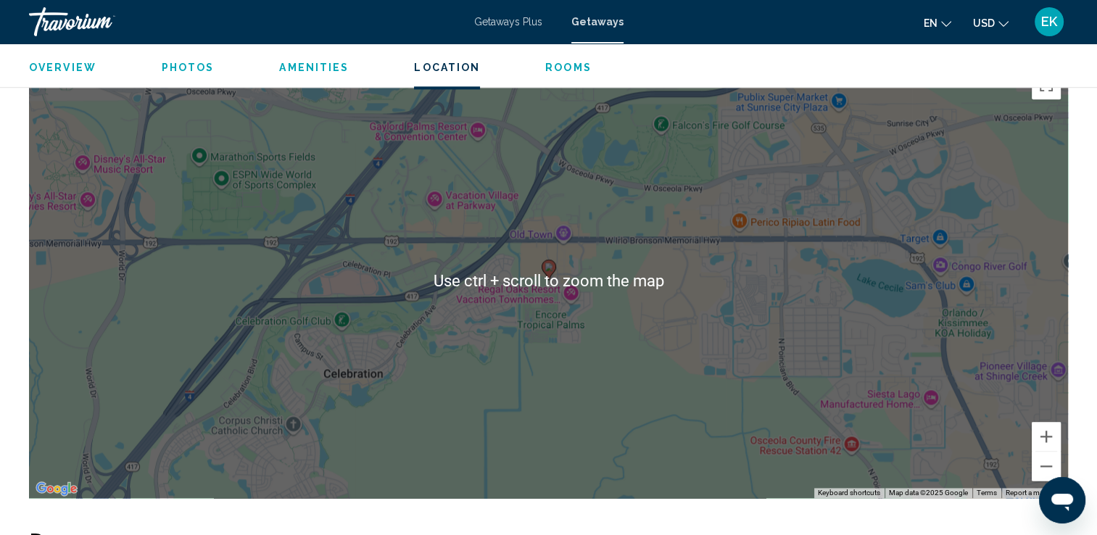
scroll to position [1957, 0]
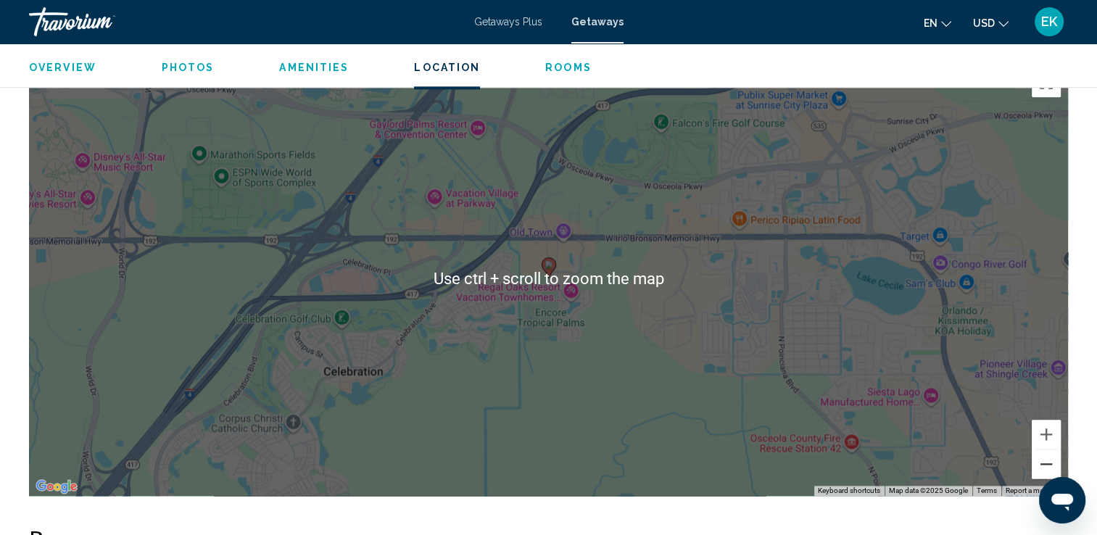
click at [1050, 449] on button "Zoom out" at bounding box center [1046, 463] width 29 height 29
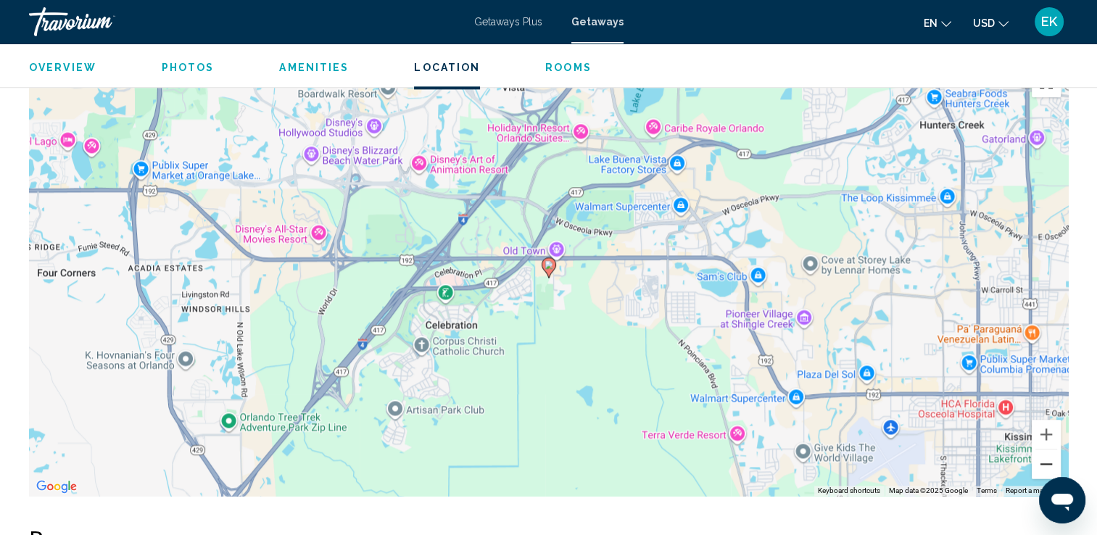
click at [1048, 449] on button "Zoom out" at bounding box center [1046, 463] width 29 height 29
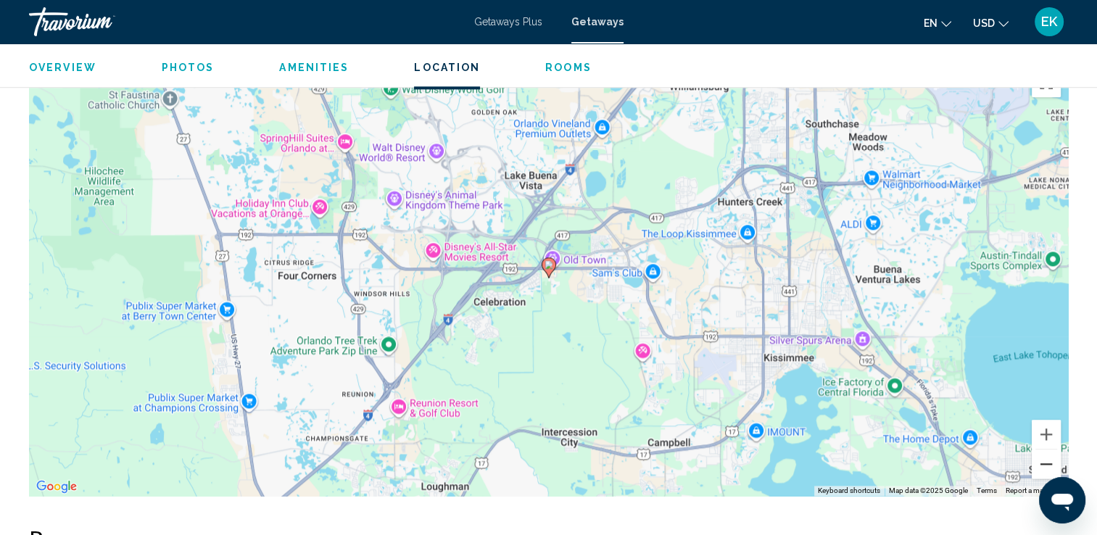
click at [1048, 449] on button "Zoom out" at bounding box center [1046, 463] width 29 height 29
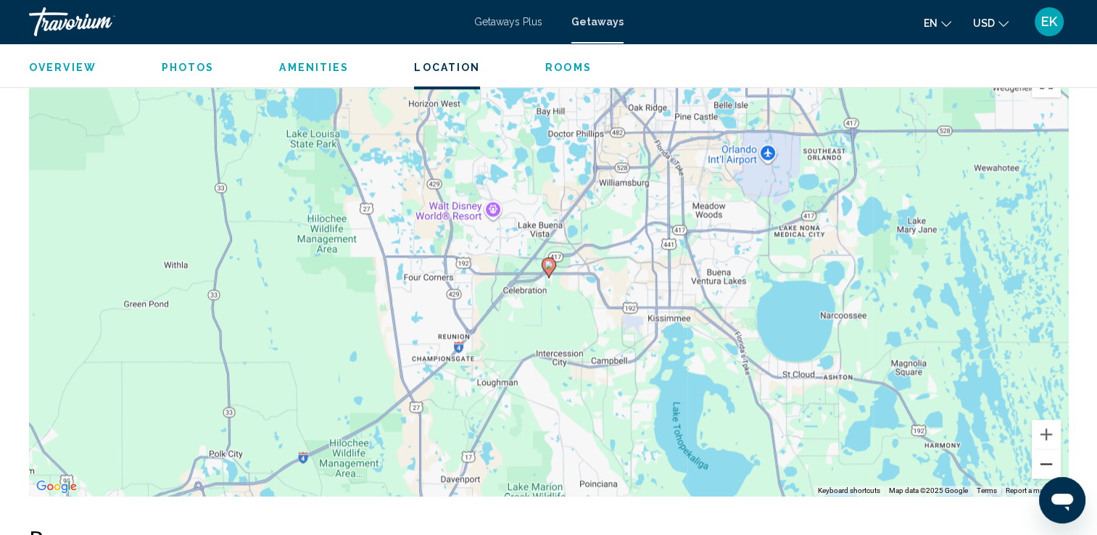
click at [1048, 449] on button "Zoom out" at bounding box center [1046, 463] width 29 height 29
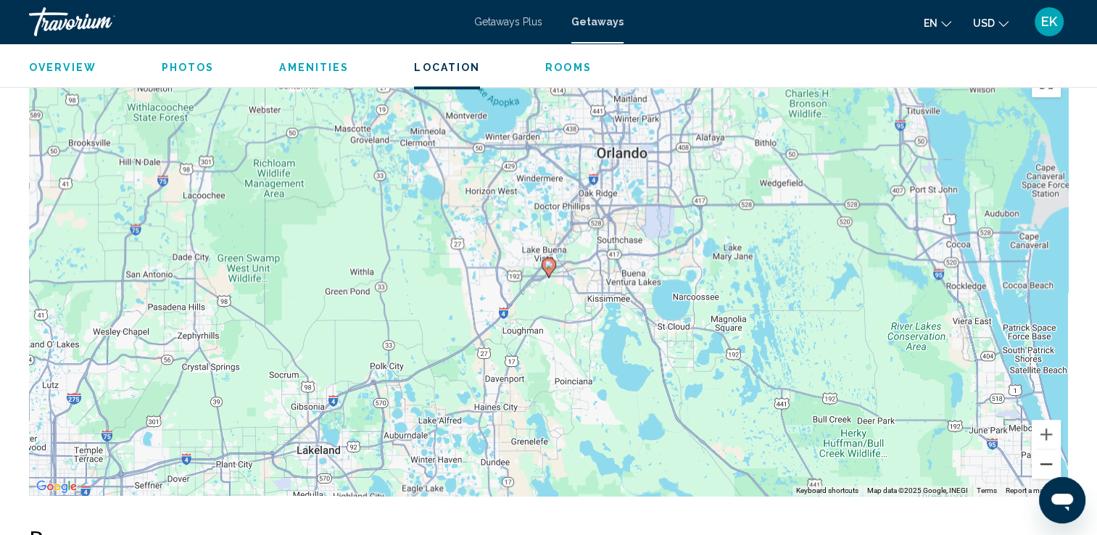
click at [1048, 449] on button "Zoom out" at bounding box center [1046, 463] width 29 height 29
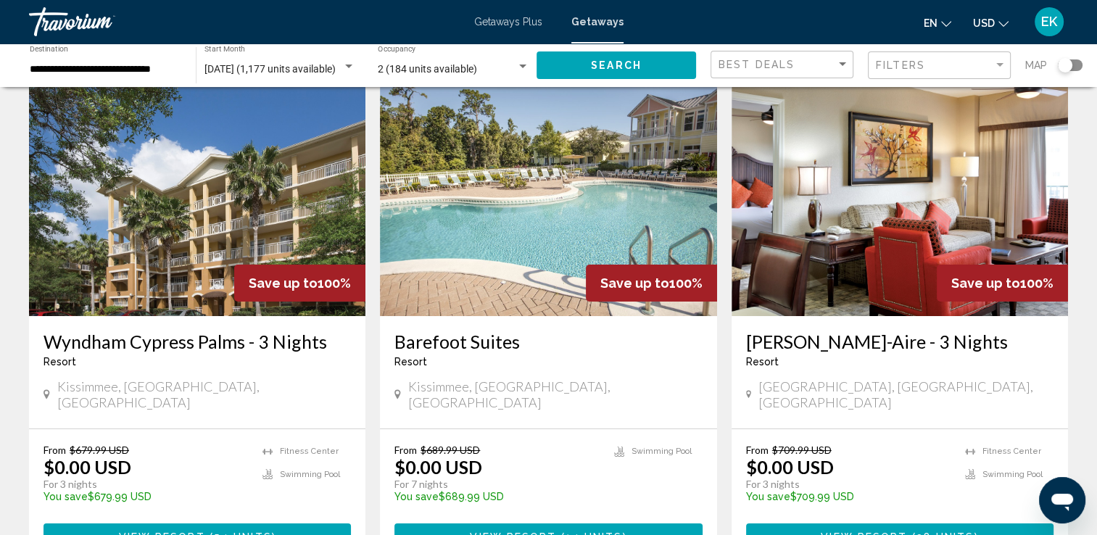
scroll to position [72, 0]
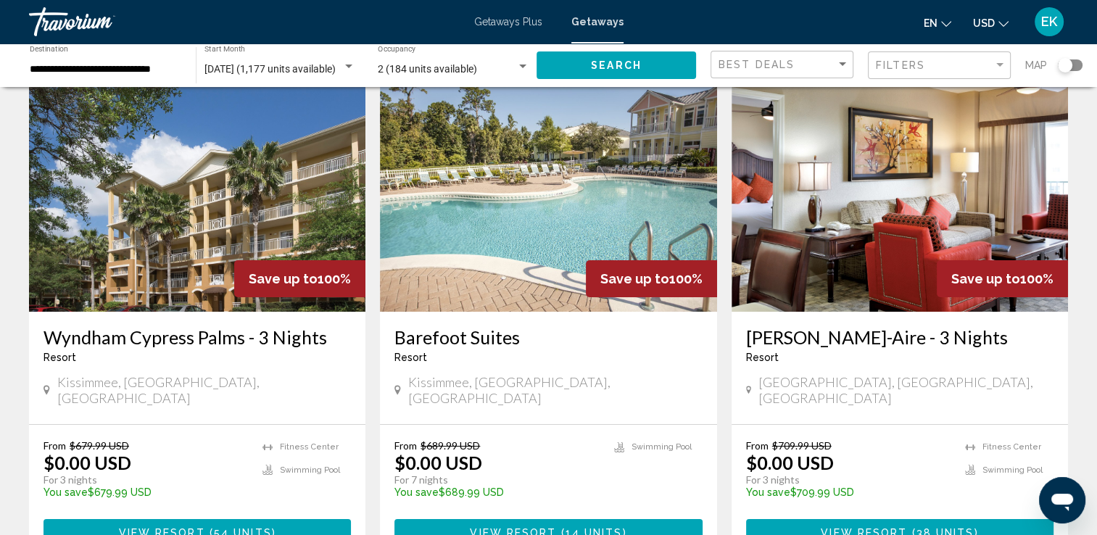
click at [861, 260] on img "Main content" at bounding box center [900, 196] width 336 height 232
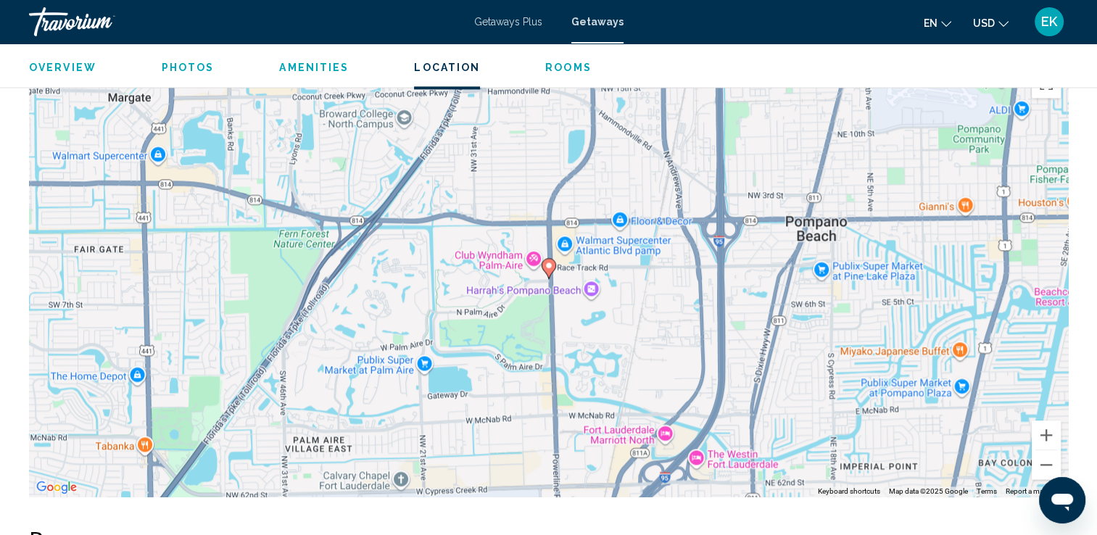
scroll to position [2030, 0]
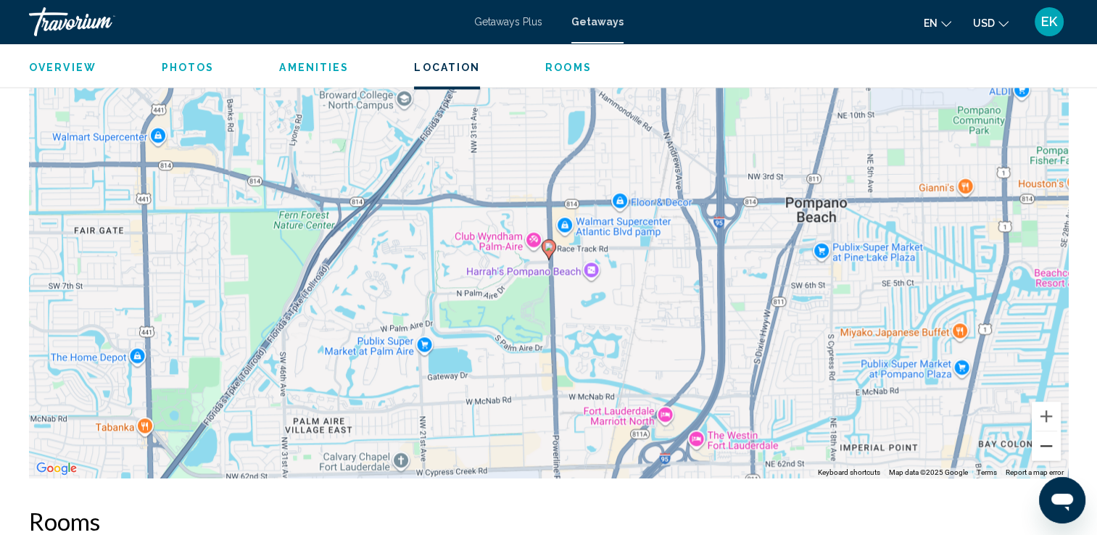
click at [1045, 445] on button "Zoom out" at bounding box center [1046, 445] width 29 height 29
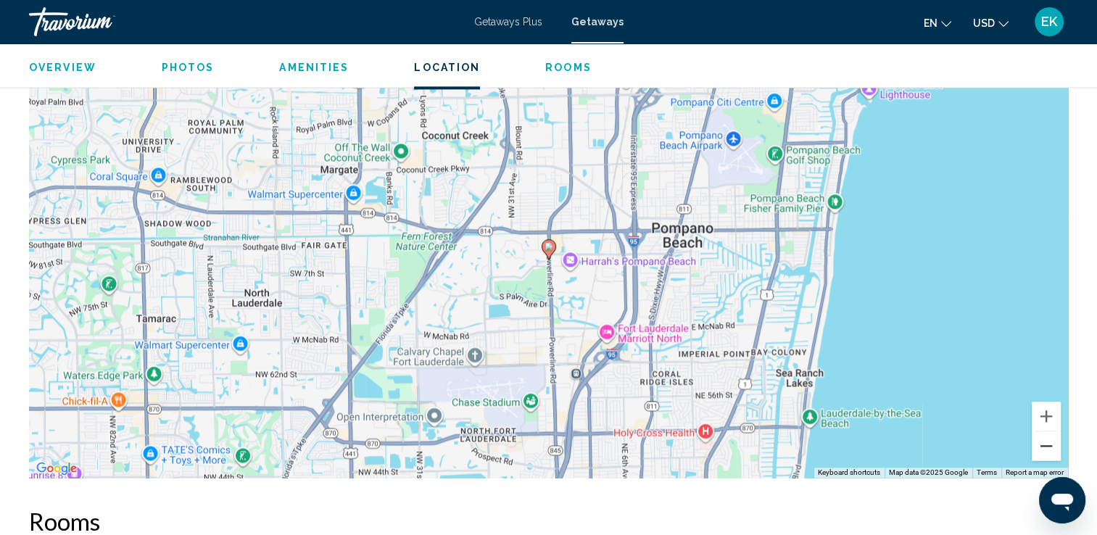
click at [1045, 444] on button "Zoom out" at bounding box center [1046, 445] width 29 height 29
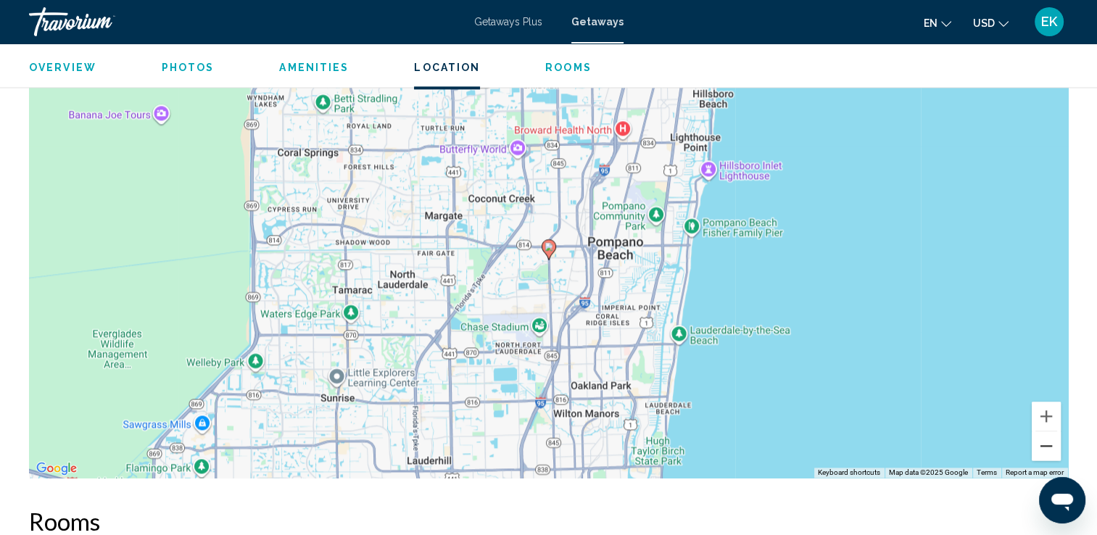
click at [1045, 442] on button "Zoom out" at bounding box center [1046, 445] width 29 height 29
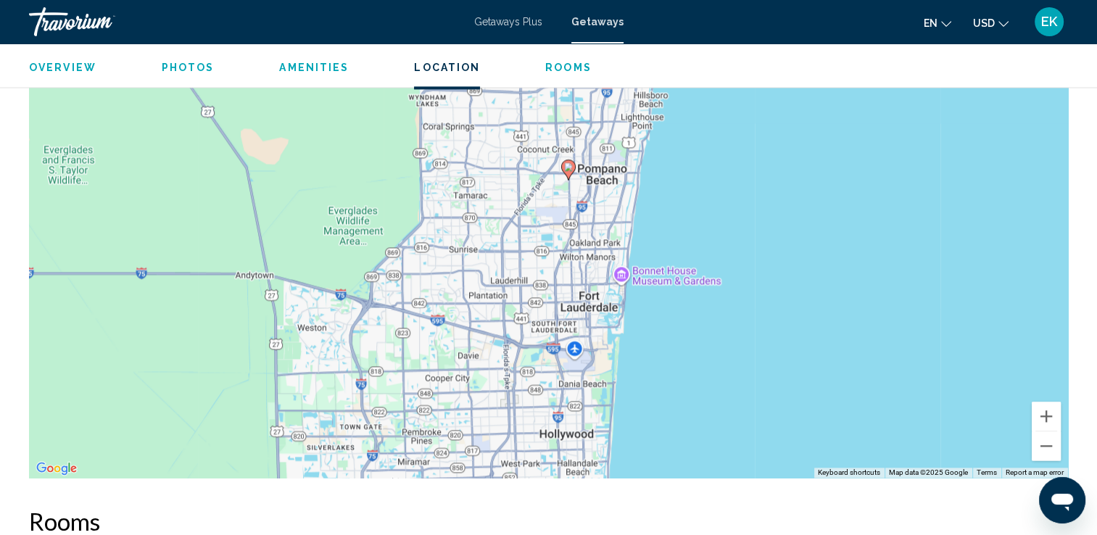
drag, startPoint x: 592, startPoint y: 306, endPoint x: 612, endPoint y: 225, distance: 83.7
click at [612, 225] on div "To activate drag with keyboard, press Alt + Enter. Once in keyboard drag state,…" at bounding box center [548, 260] width 1039 height 435
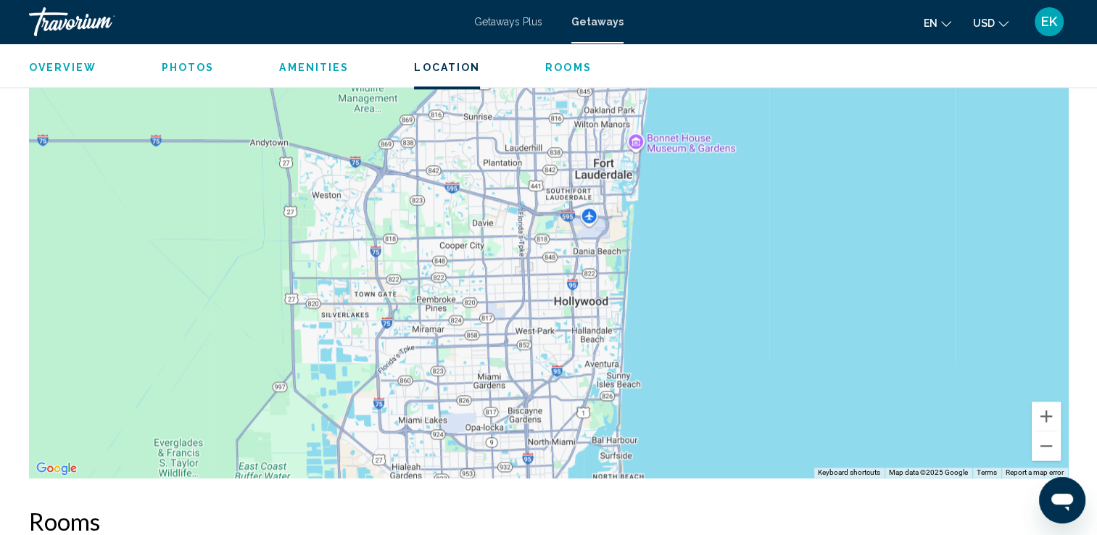
drag, startPoint x: 609, startPoint y: 309, endPoint x: 623, endPoint y: 175, distance: 134.9
click at [623, 175] on div "To activate drag with keyboard, press Alt + Enter. Once in keyboard drag state,…" at bounding box center [548, 260] width 1039 height 435
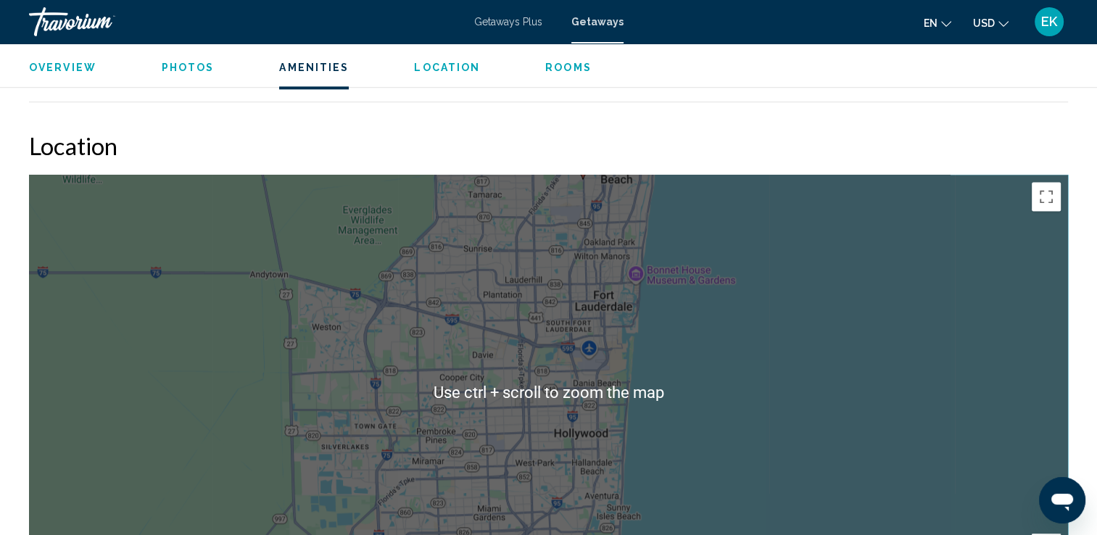
scroll to position [1885, 0]
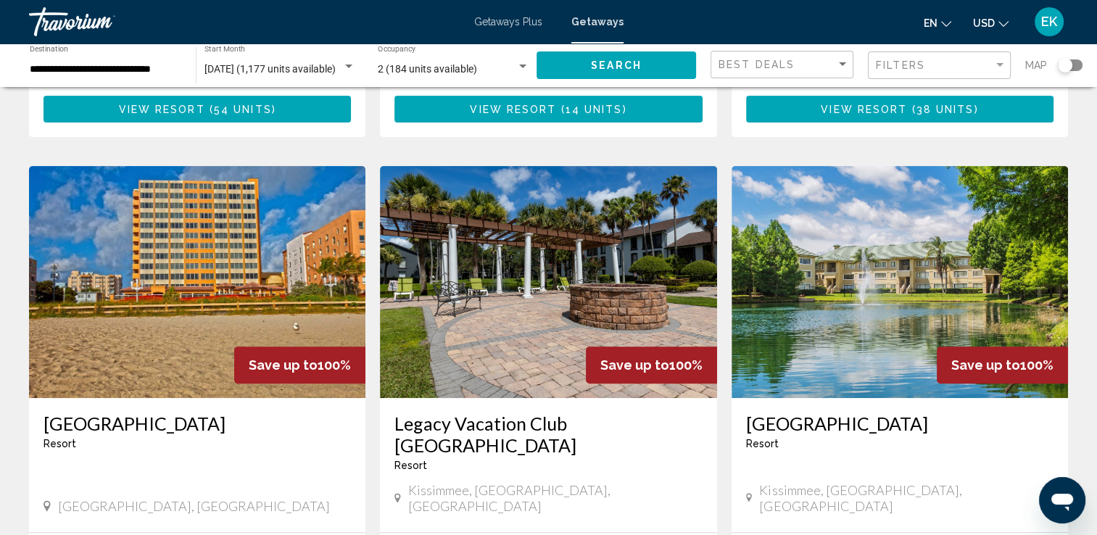
scroll to position [507, 0]
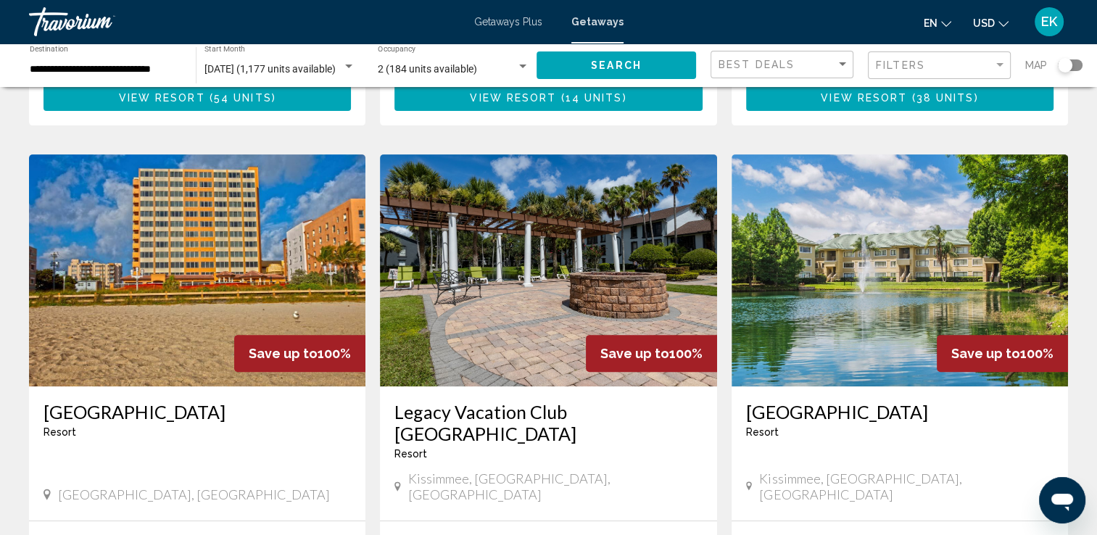
click at [293, 275] on img "Main content" at bounding box center [197, 270] width 336 height 232
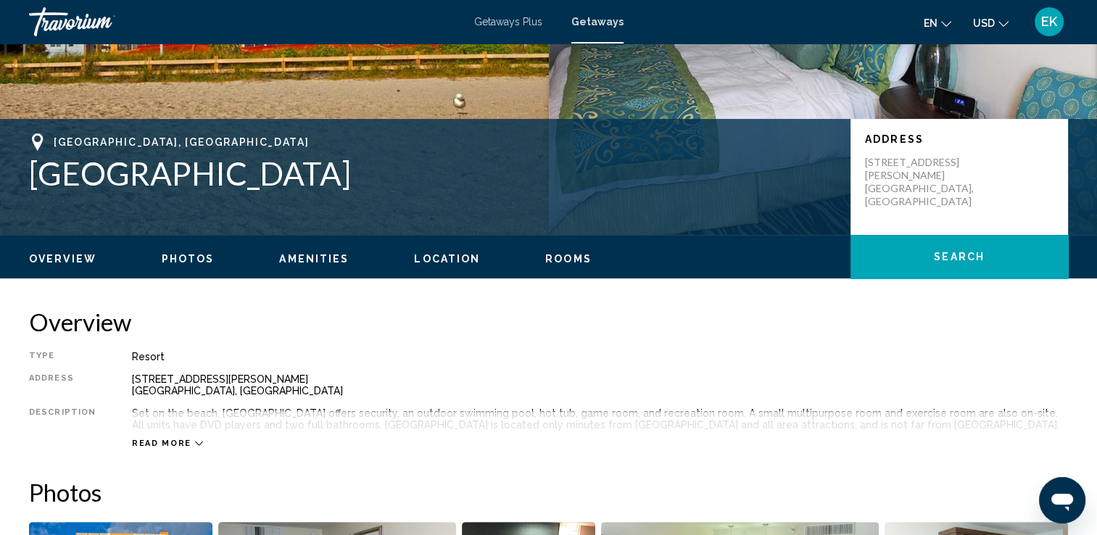
scroll to position [267, 0]
